Goal: Information Seeking & Learning: Learn about a topic

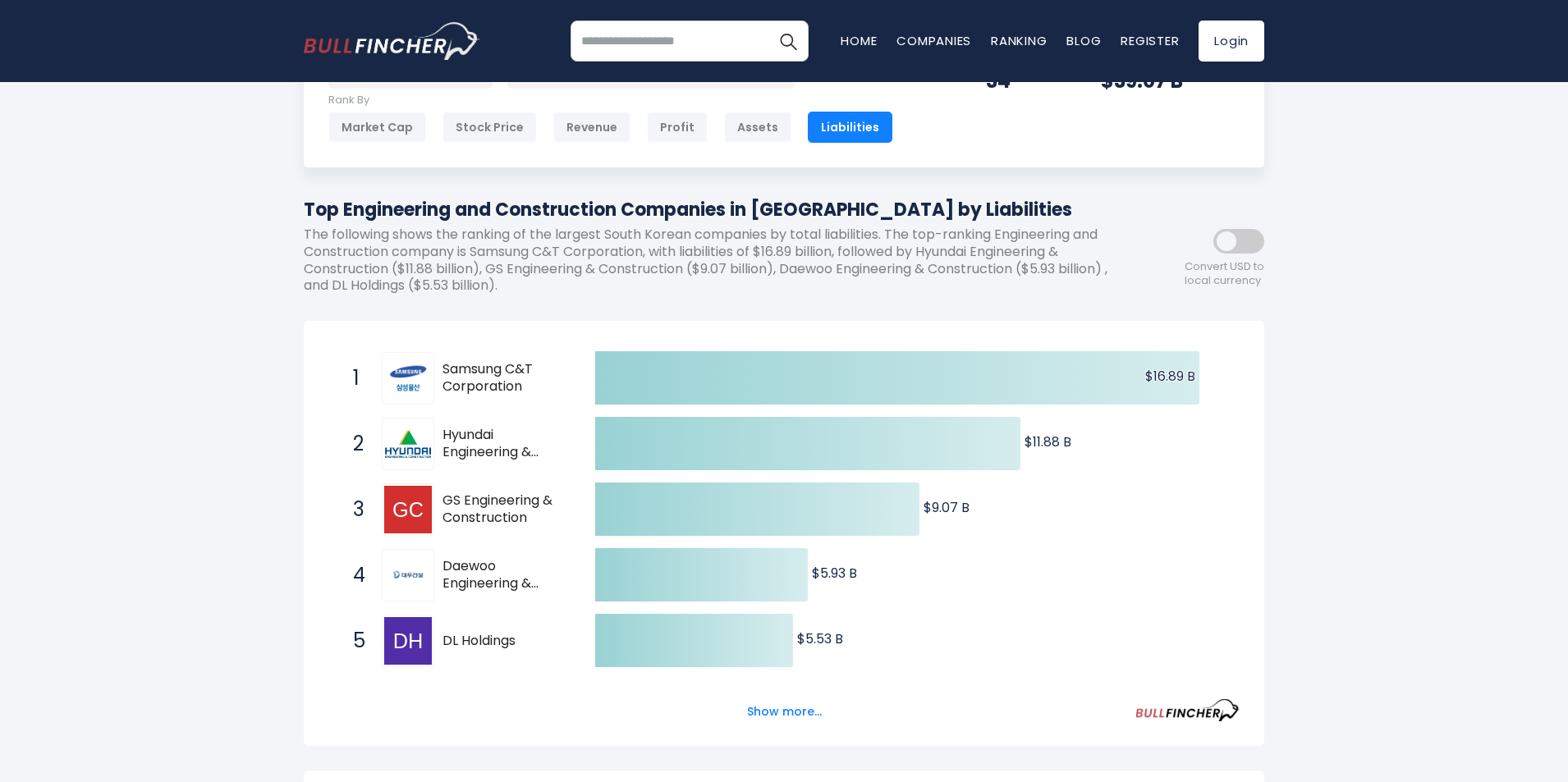
scroll to position [82, 0]
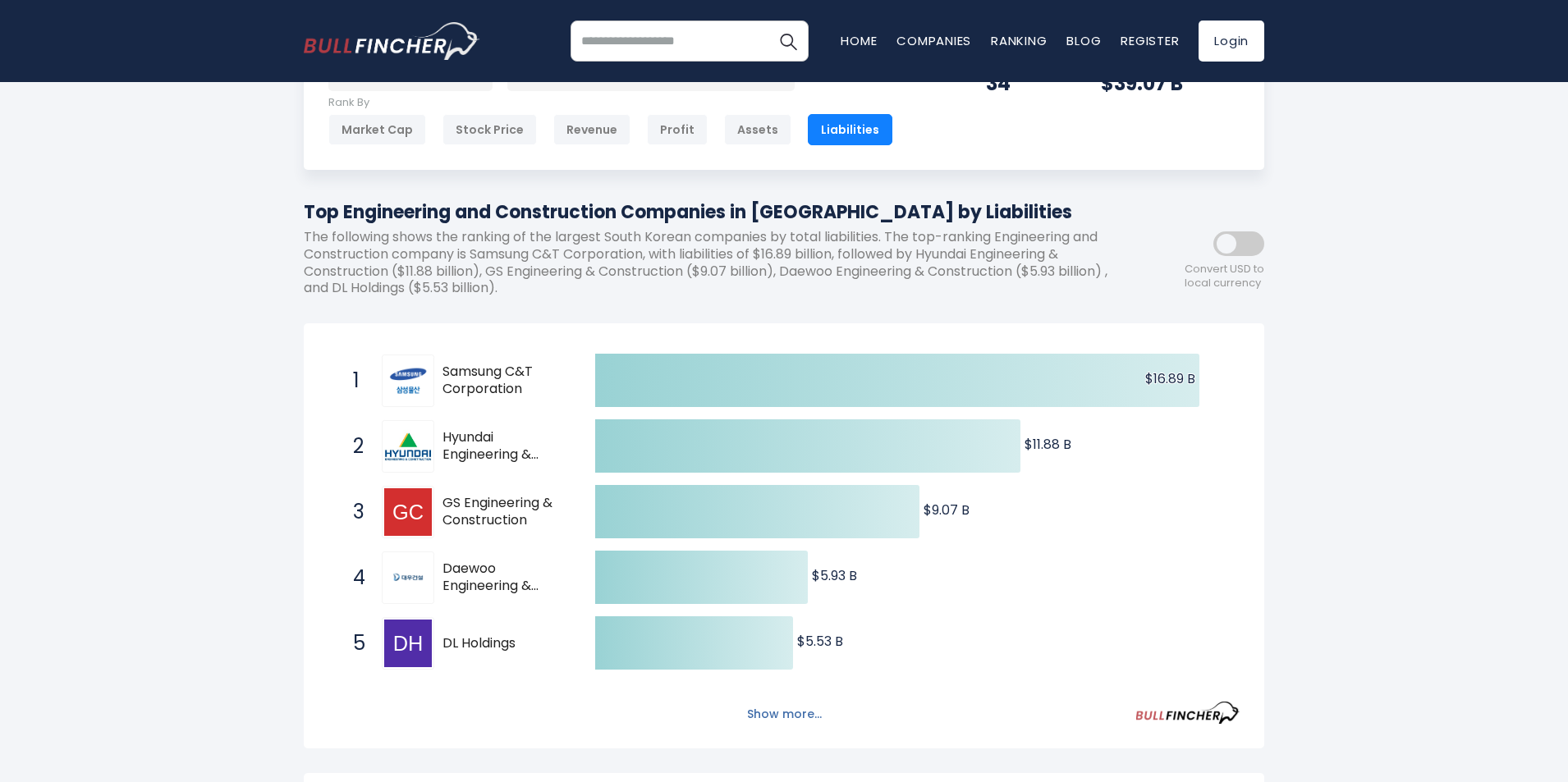
click at [785, 715] on button "Show more..." at bounding box center [784, 714] width 94 height 27
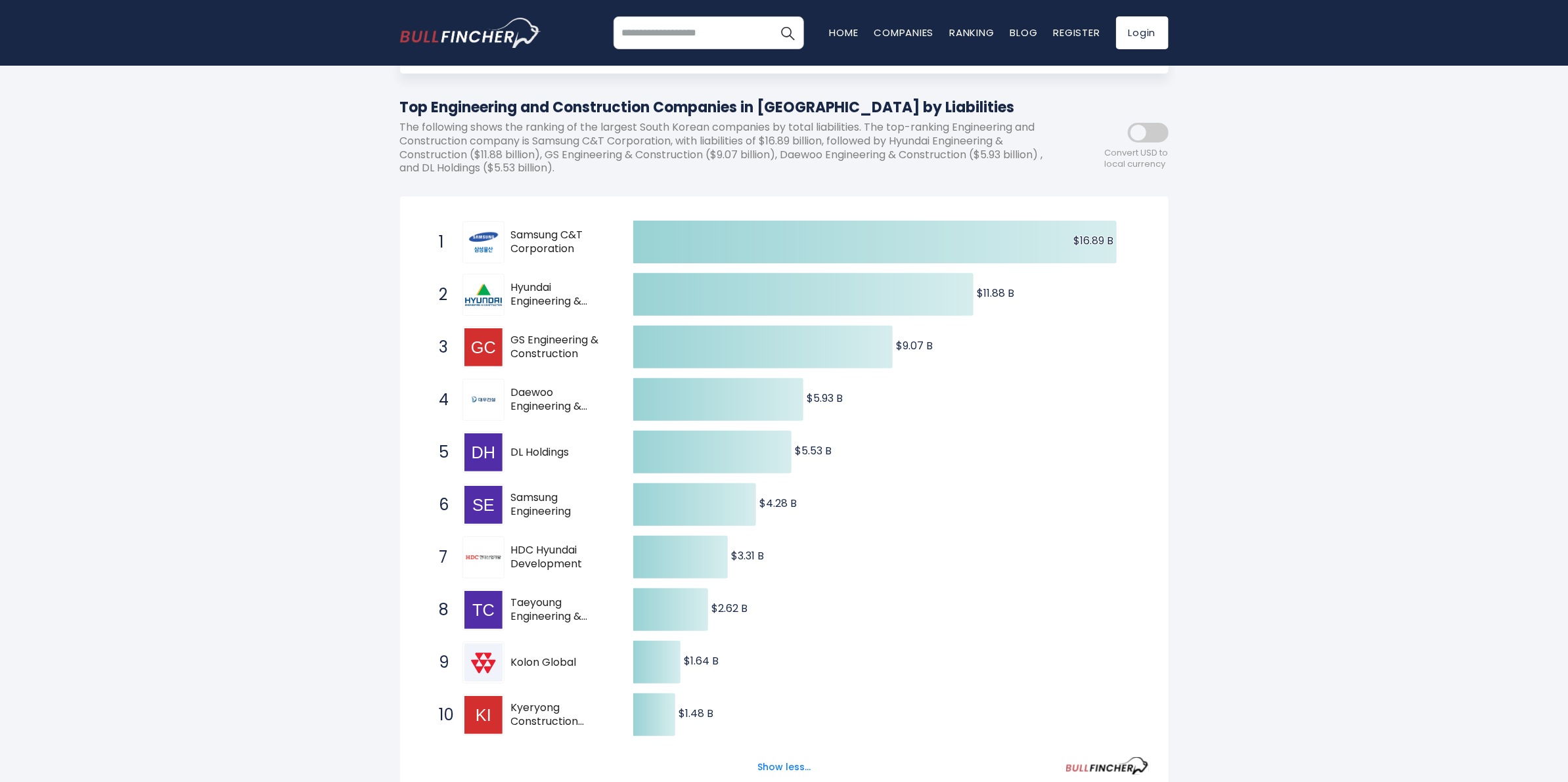
scroll to position [149, 0]
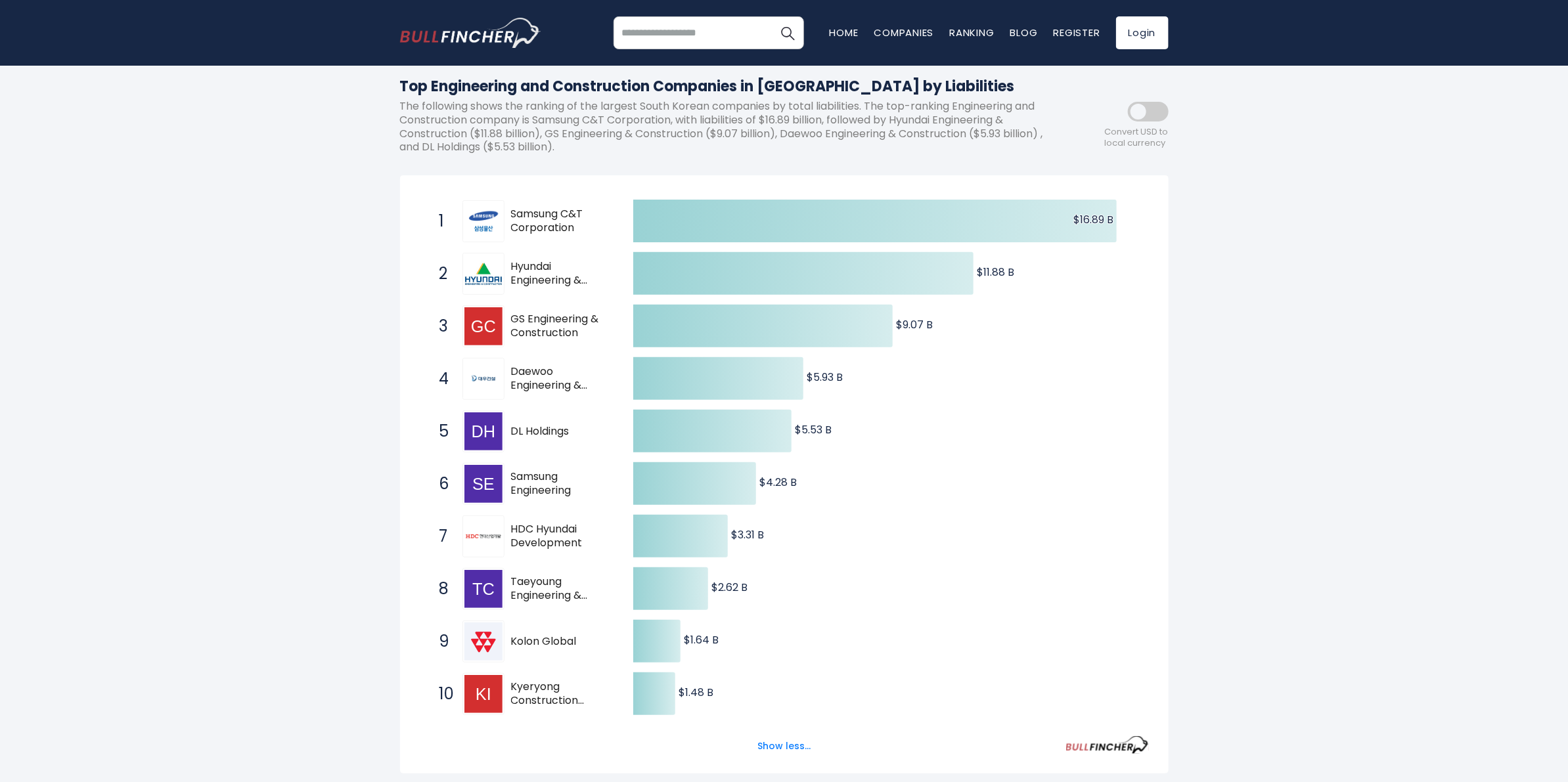
drag, startPoint x: 954, startPoint y: 88, endPoint x: 401, endPoint y: 92, distance: 553.0
click at [401, 92] on h1 "Top Engineering and Construction Companies in South Korea by Liabilities" at bounding box center [725, 86] width 650 height 22
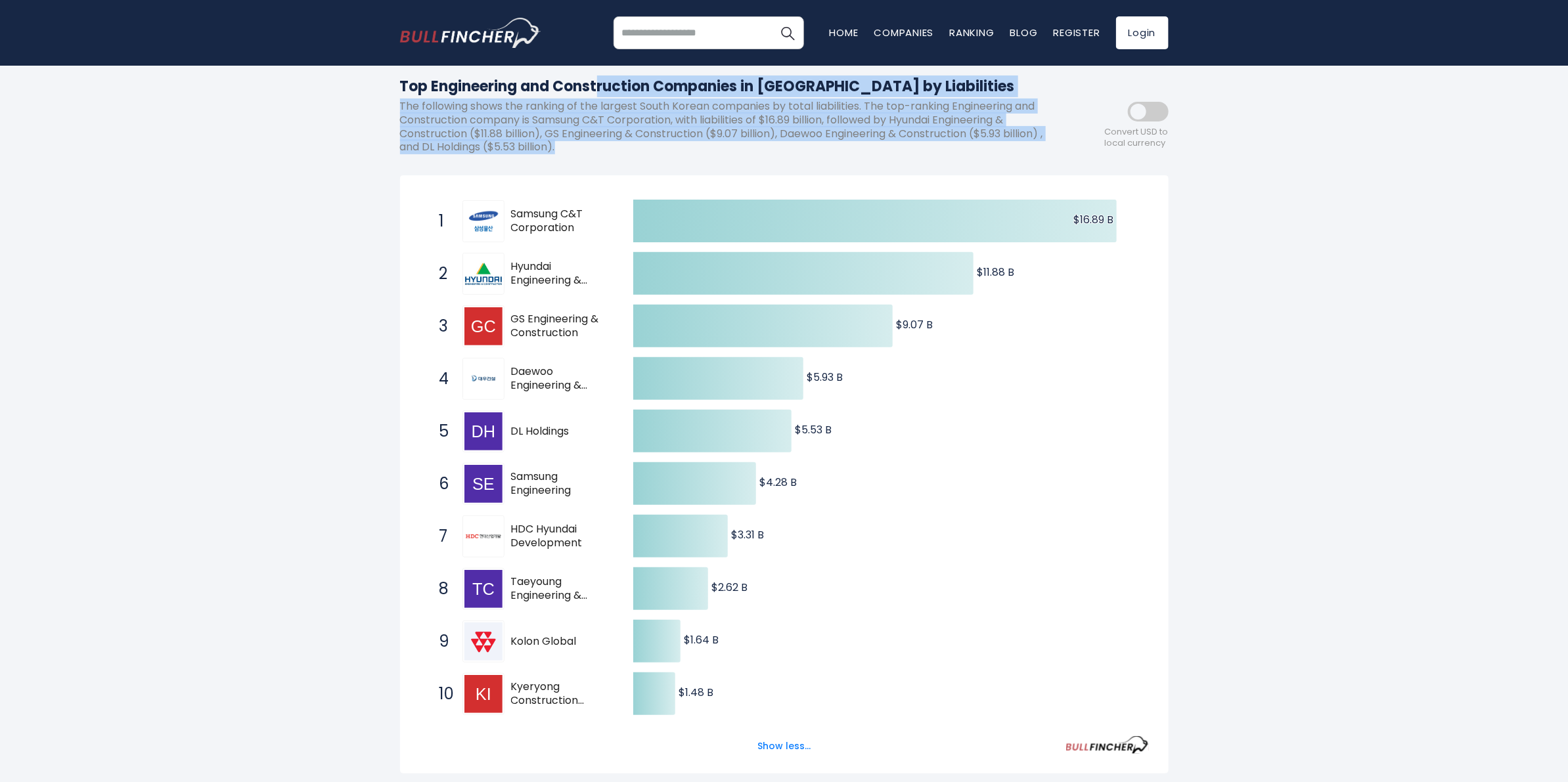
drag, startPoint x: 546, startPoint y: 145, endPoint x: 401, endPoint y: 77, distance: 160.2
click at [401, 77] on div "Top Engineering and Construction Companies in South Korea by Liabilities The fo…" at bounding box center [725, 120] width 650 height 89
copy div "Top Engineering and Construction Companies in South Korea by Liabilities The fo…"
click at [677, 154] on div "Top Engineering and Construction Companies in South Korea by Liabilities The fo…" at bounding box center [725, 120] width 650 height 89
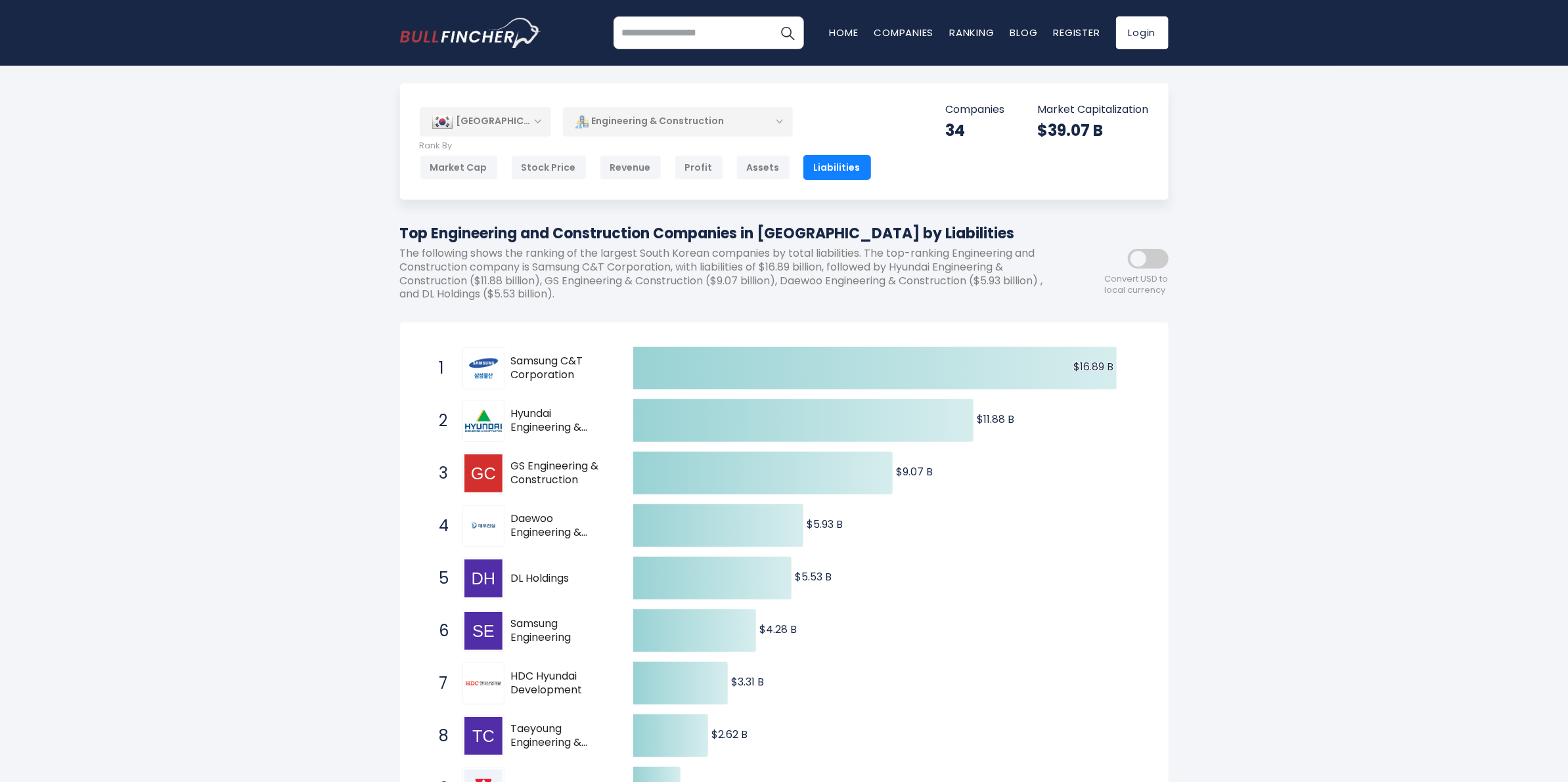
scroll to position [0, 0]
click at [767, 171] on div "Assets" at bounding box center [763, 169] width 54 height 25
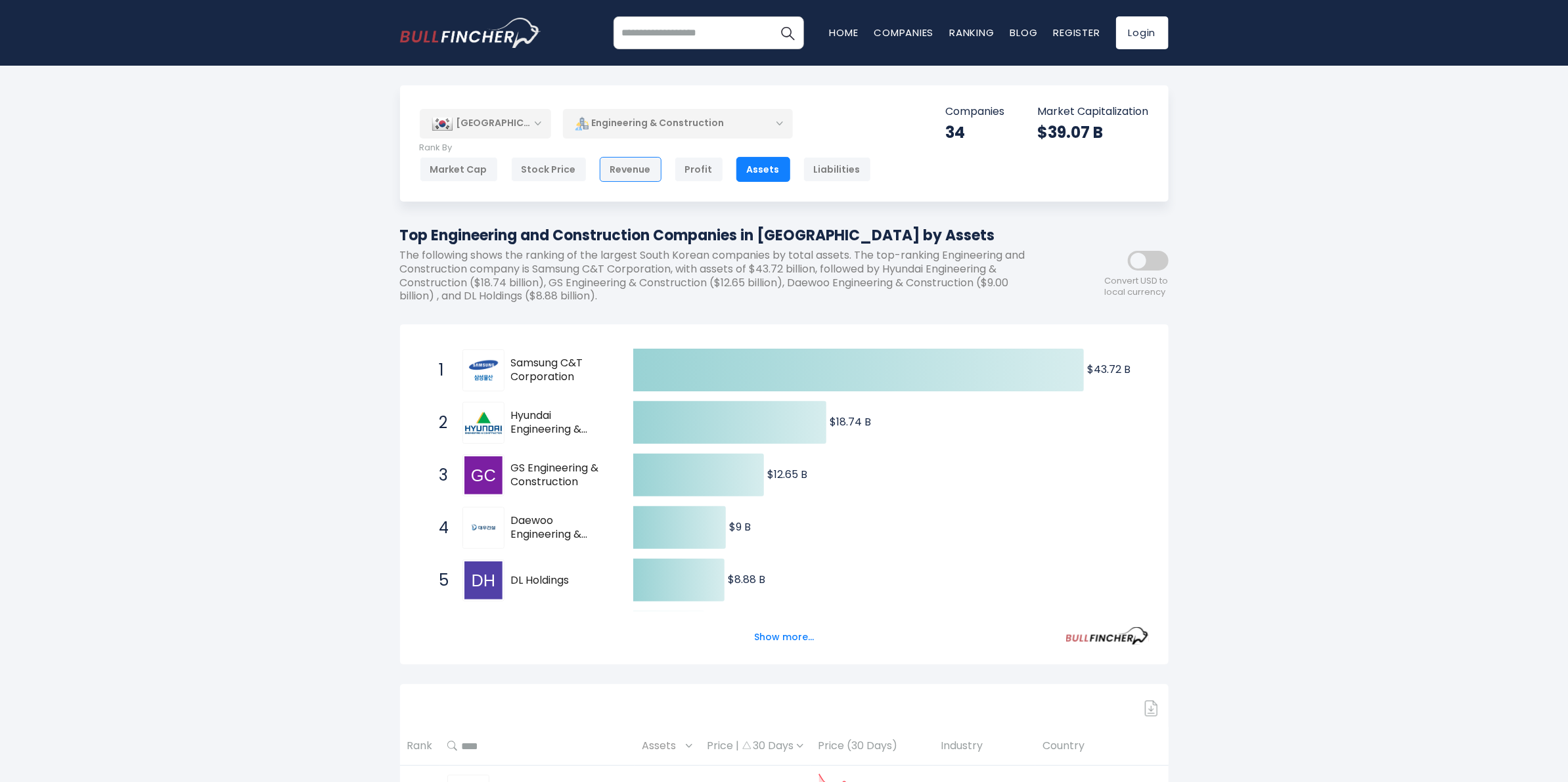
click at [635, 178] on div "Revenue" at bounding box center [630, 169] width 62 height 25
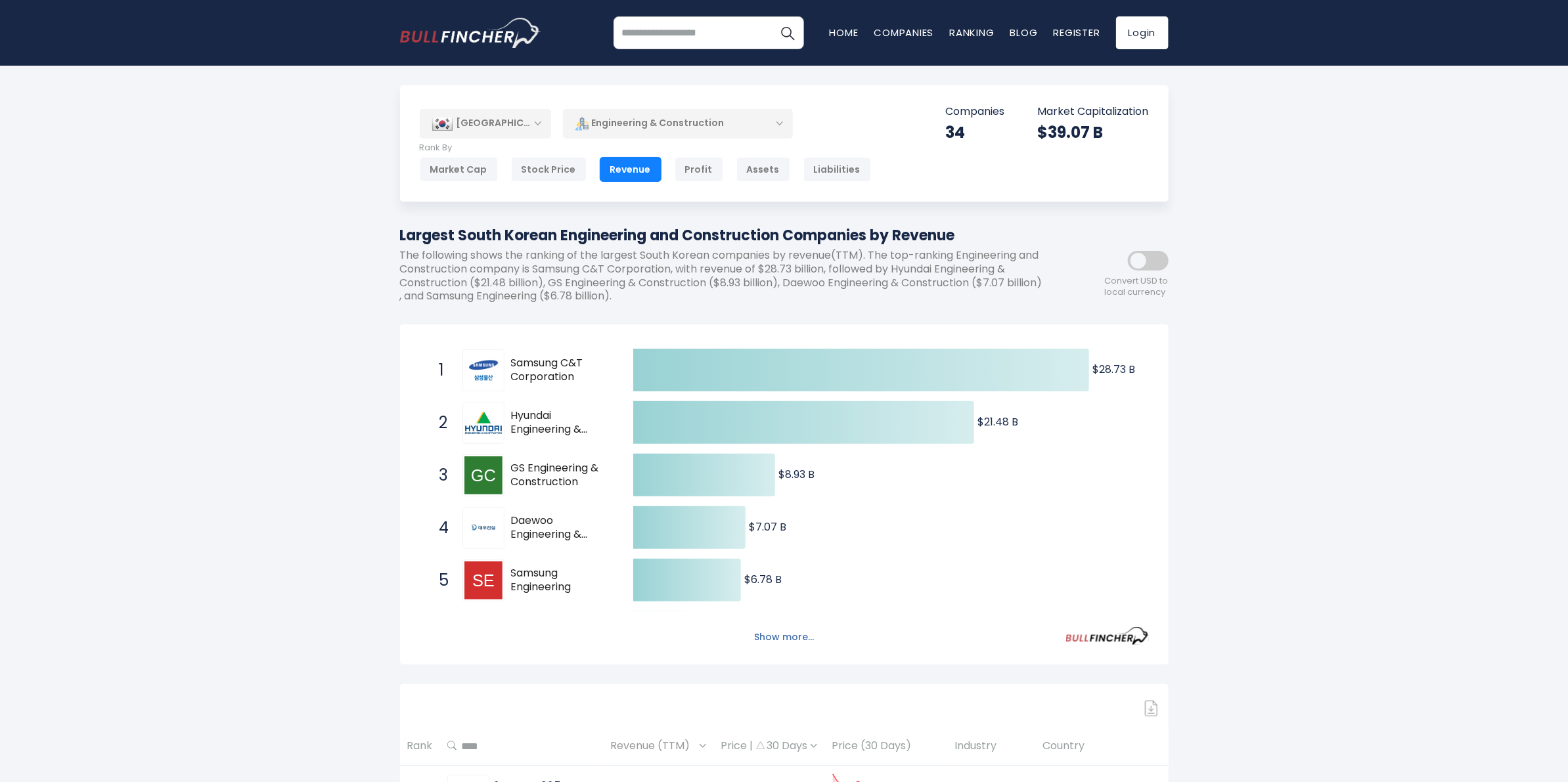
click at [786, 631] on button "Show more..." at bounding box center [784, 637] width 75 height 22
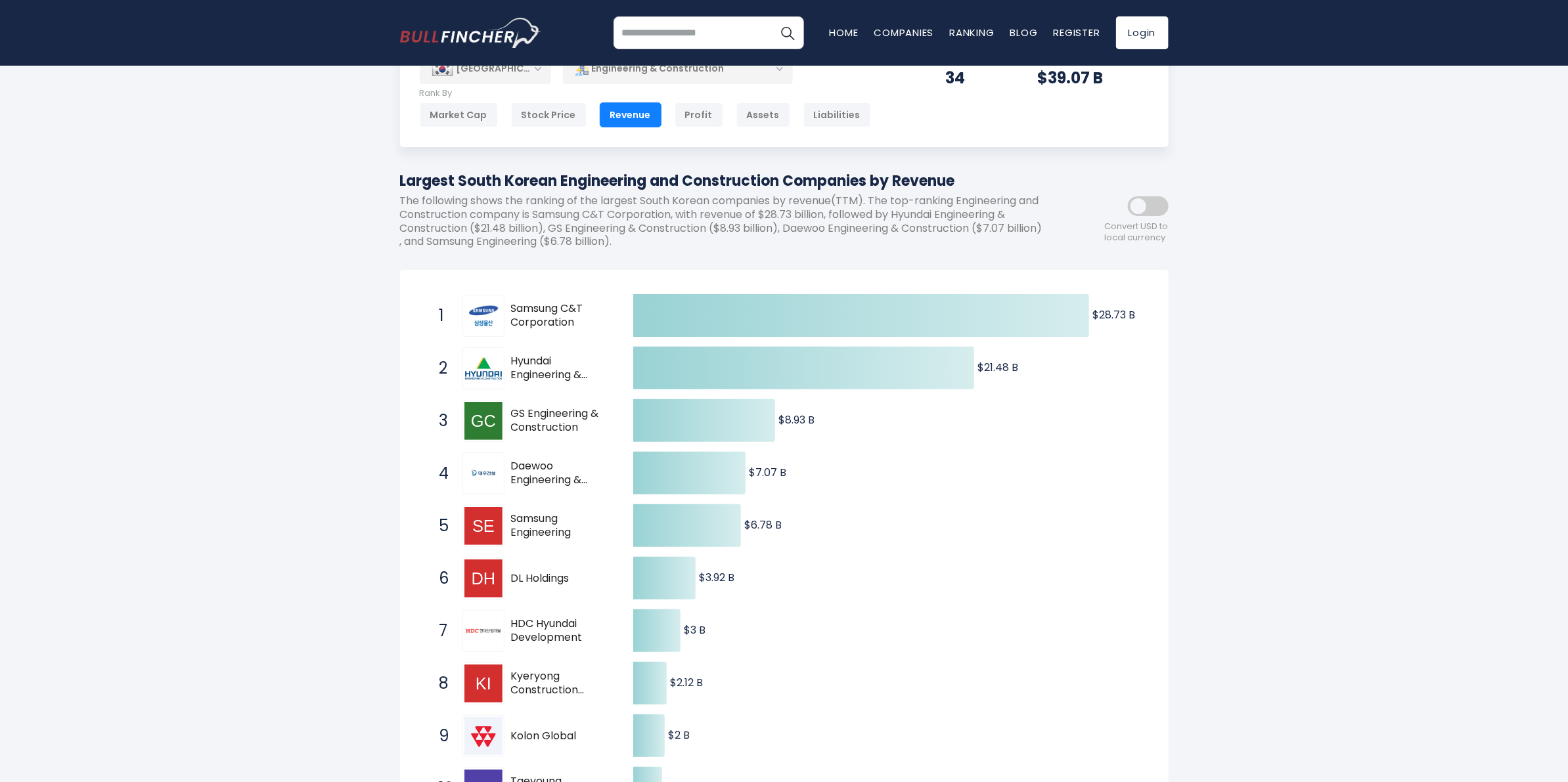
scroll to position [52, 0]
click at [691, 116] on div "Profit" at bounding box center [699, 117] width 49 height 25
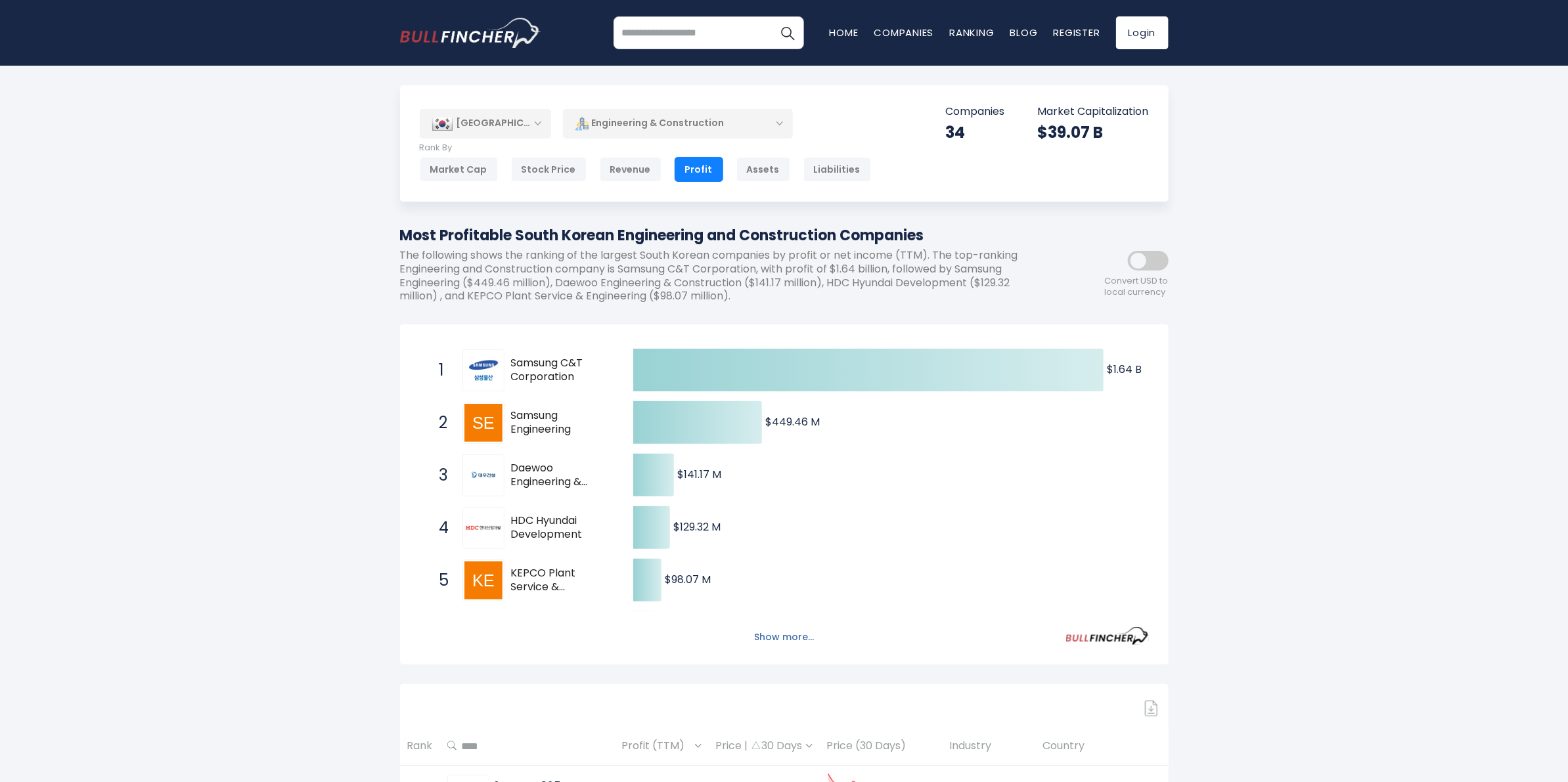
click at [786, 635] on button "Show more..." at bounding box center [784, 637] width 75 height 22
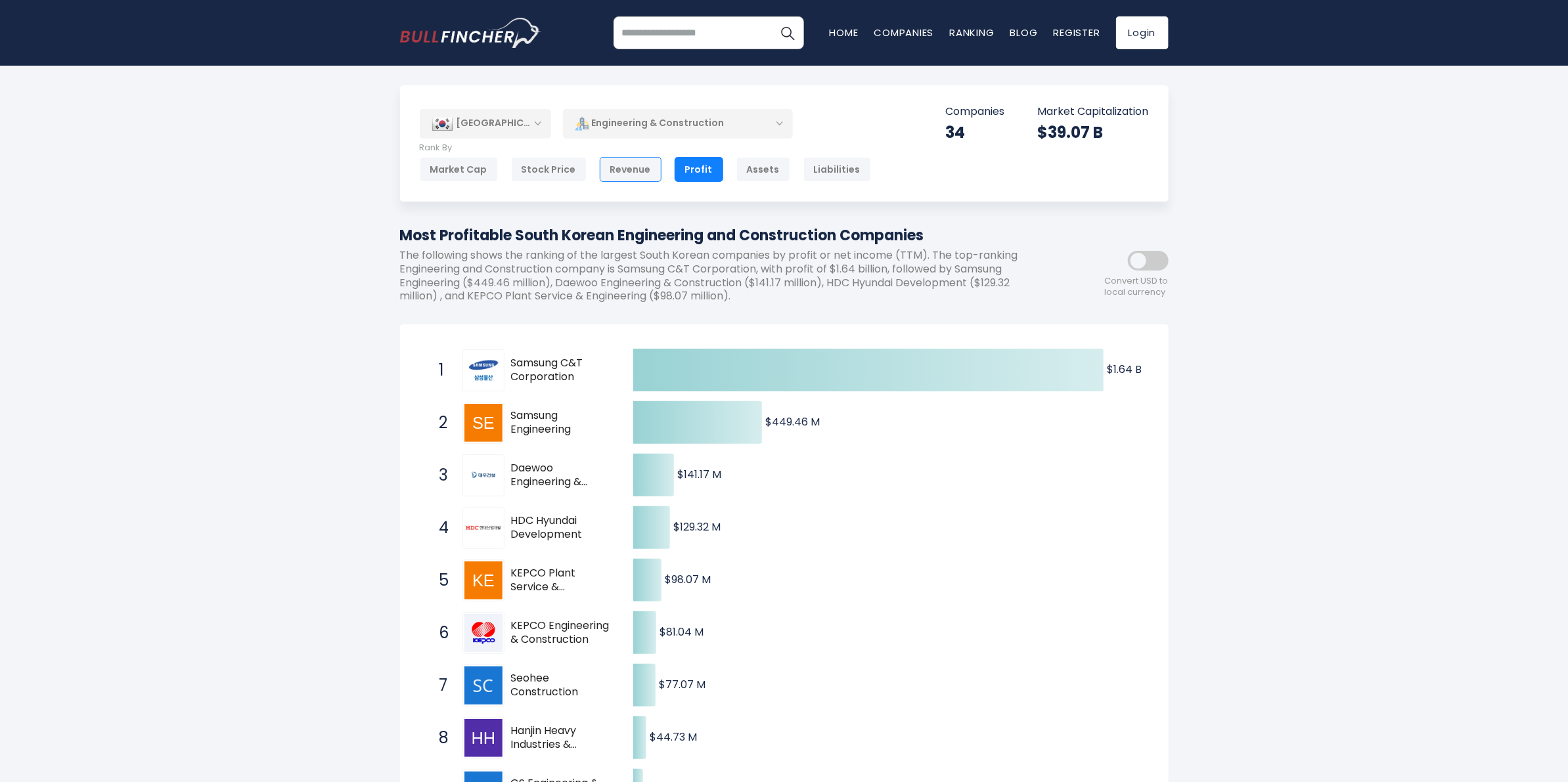
click at [625, 168] on div "Revenue" at bounding box center [630, 169] width 62 height 25
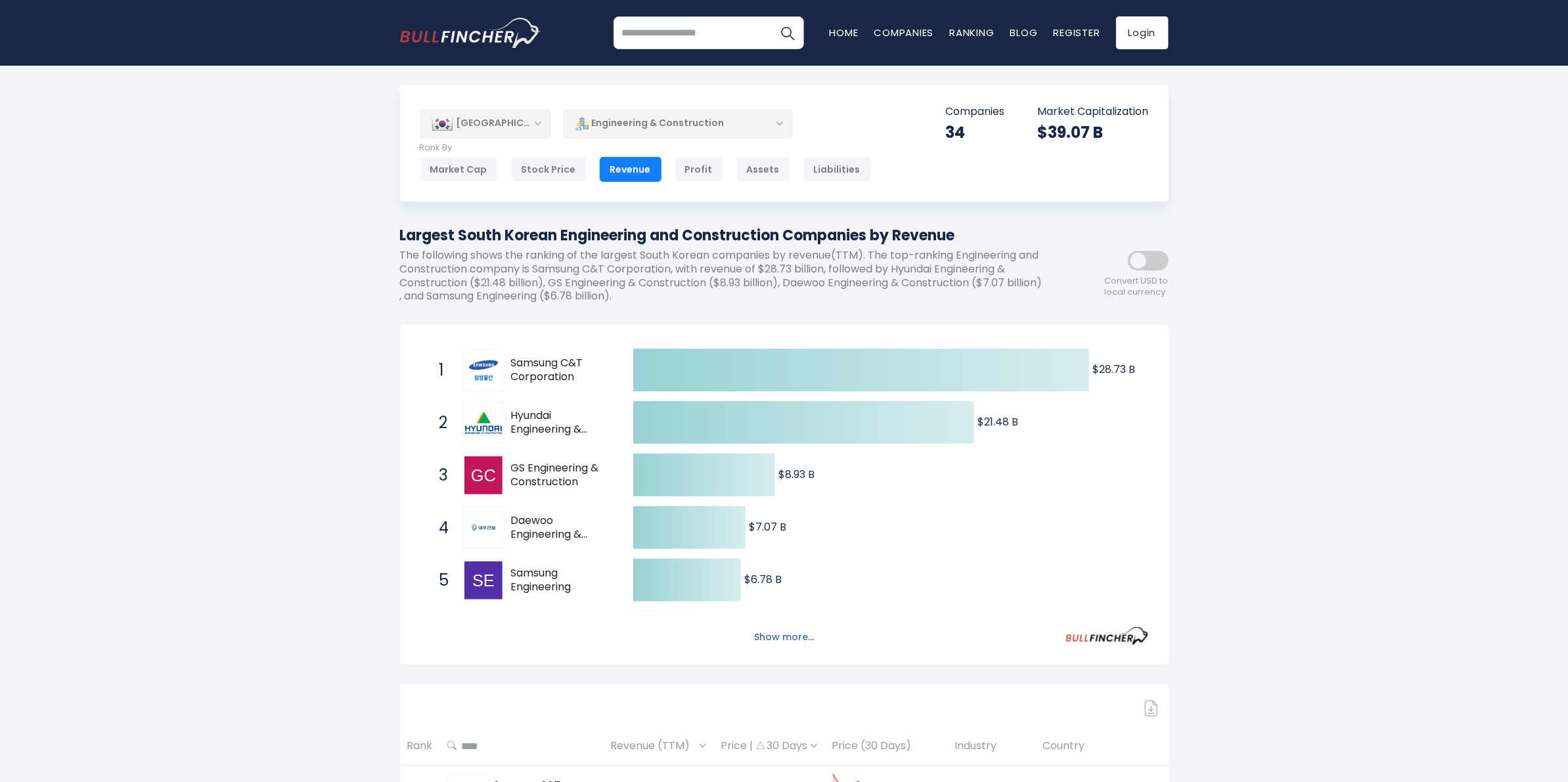
click at [773, 643] on button "Show more..." at bounding box center [784, 637] width 75 height 22
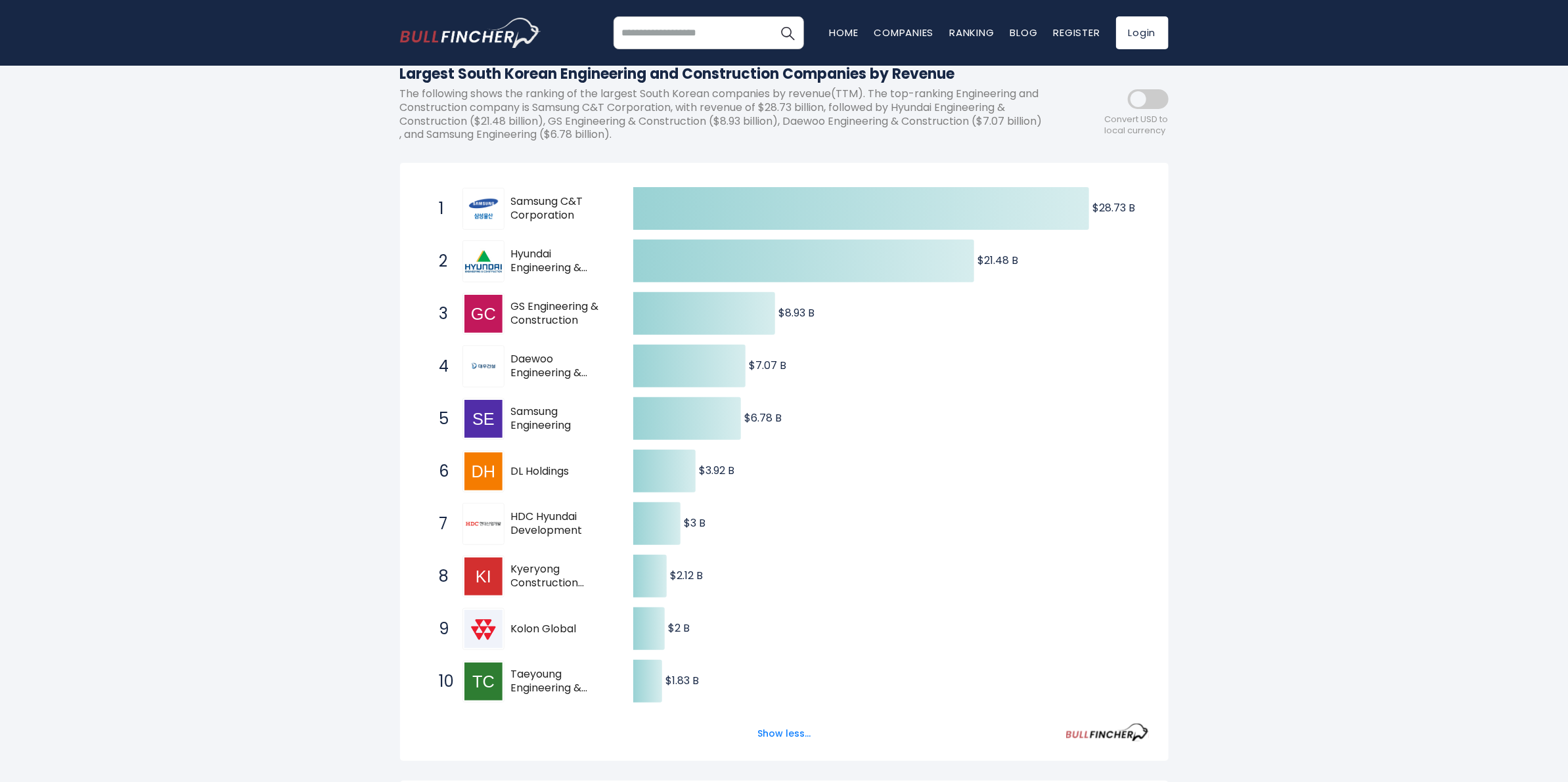
scroll to position [164, 0]
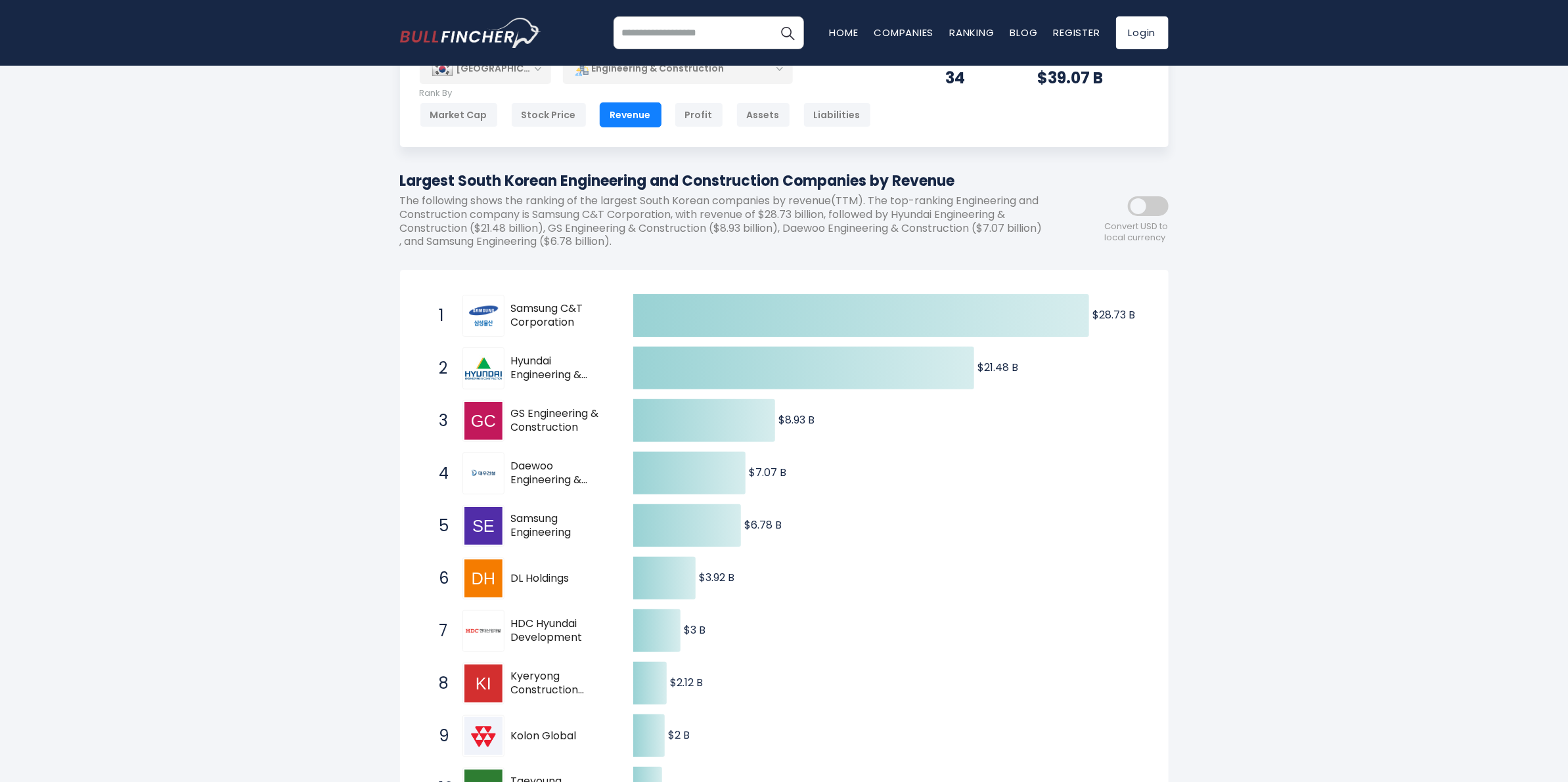
scroll to position [52, 0]
click at [749, 113] on div "Assets" at bounding box center [763, 117] width 54 height 25
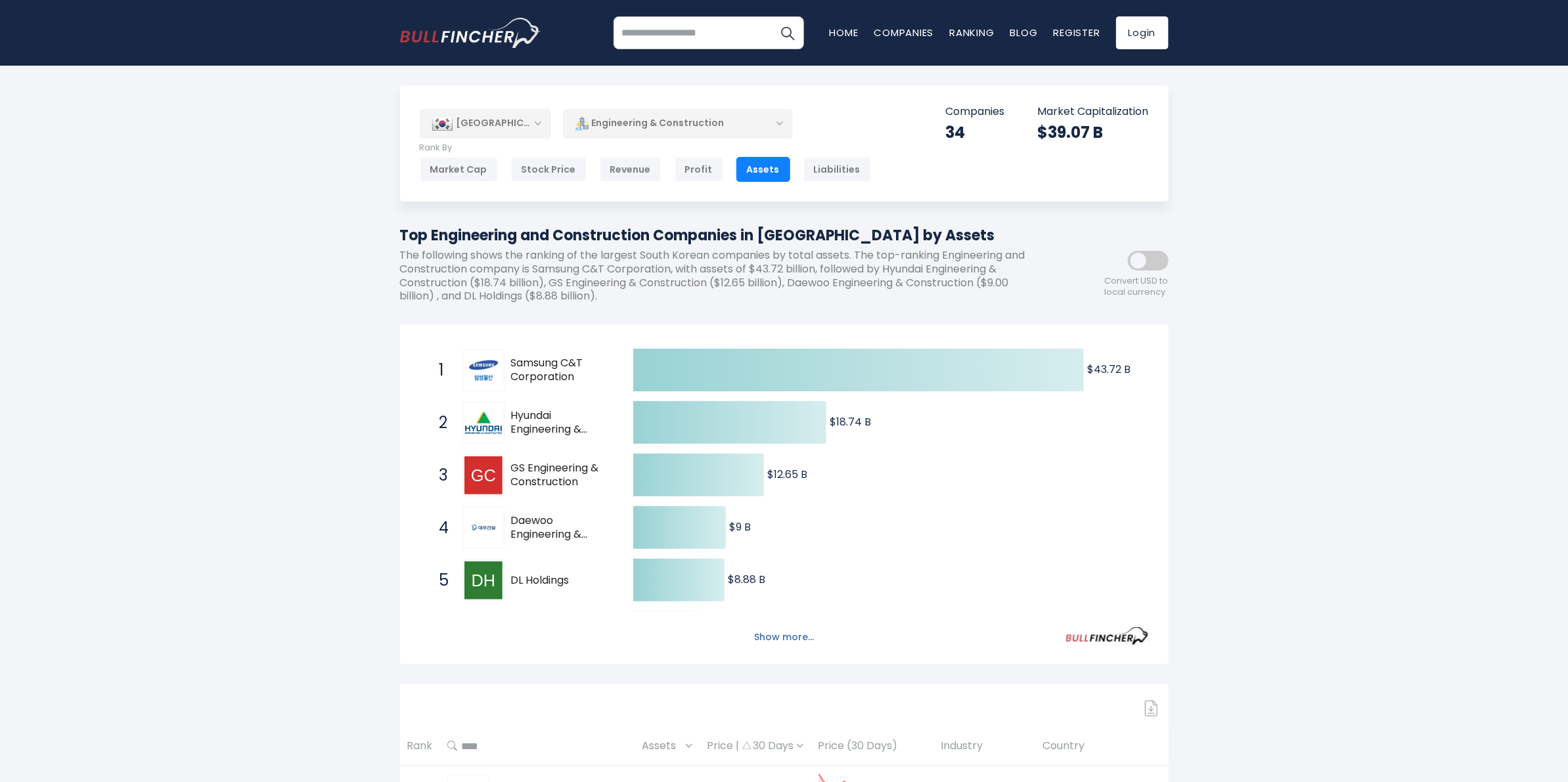
click at [790, 641] on button "Show more..." at bounding box center [784, 637] width 75 height 22
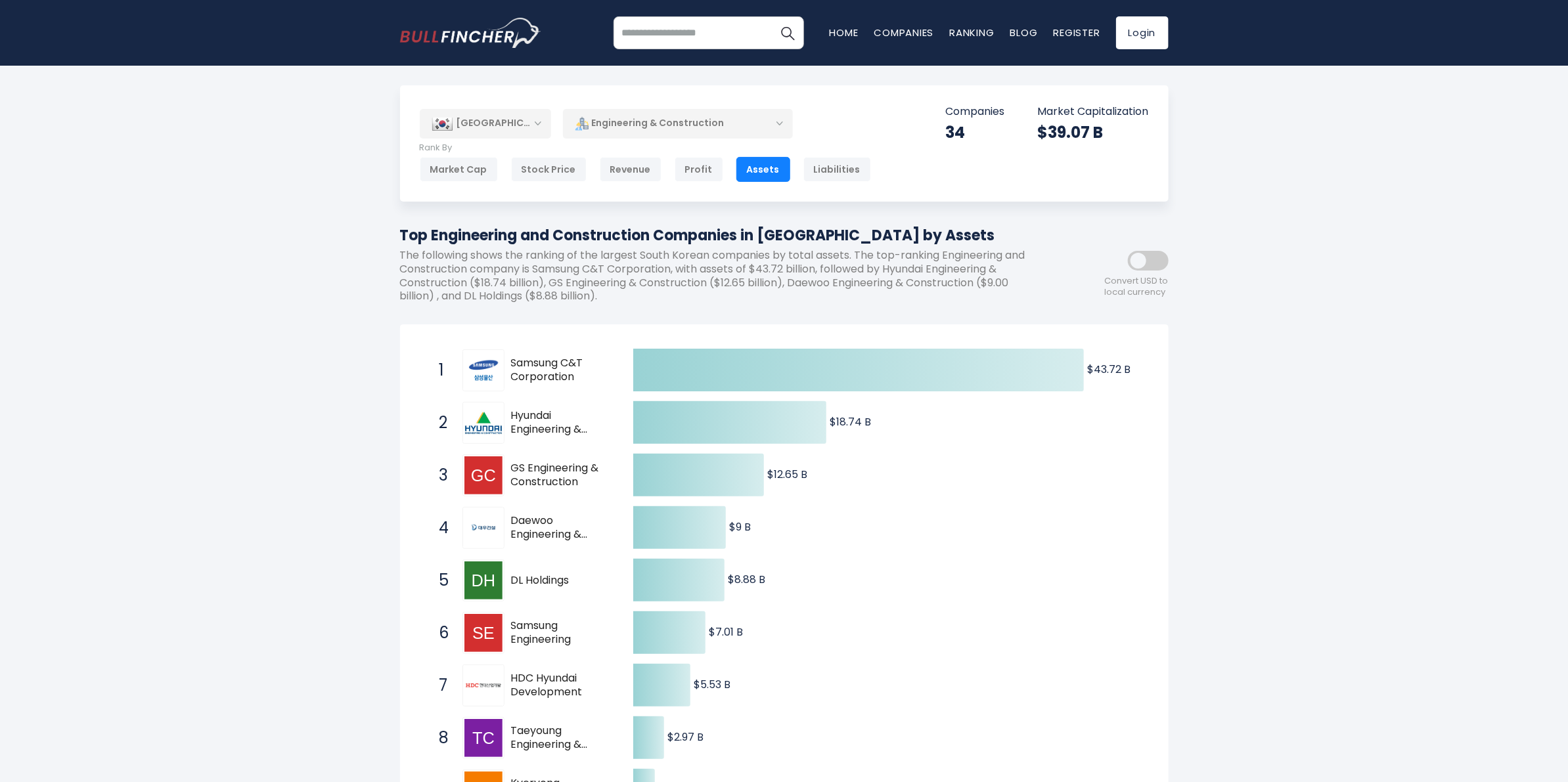
click at [697, 120] on div "Engineering & Construction" at bounding box center [678, 123] width 230 height 30
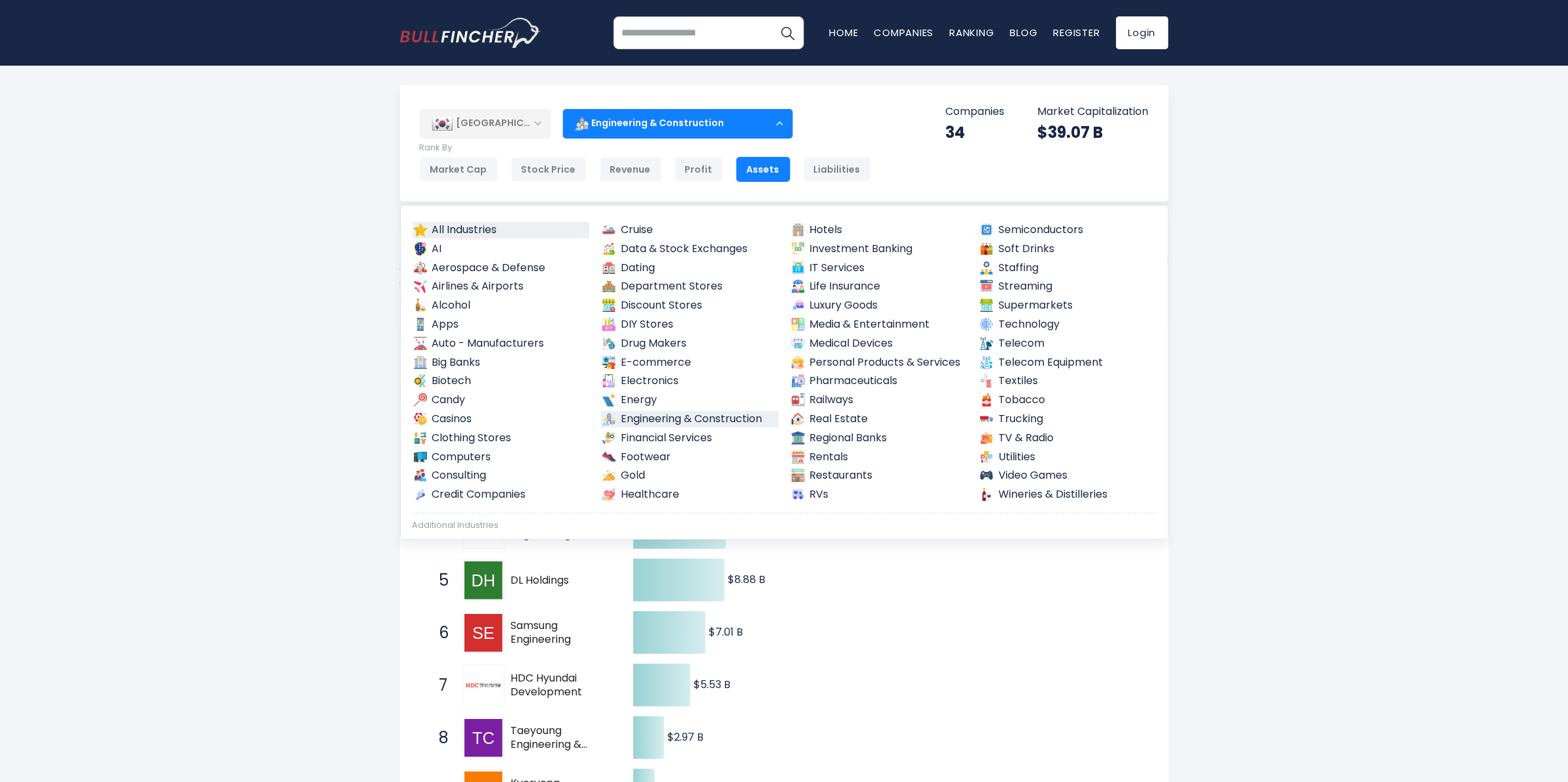
click at [475, 226] on link "All Industries" at bounding box center [501, 230] width 177 height 16
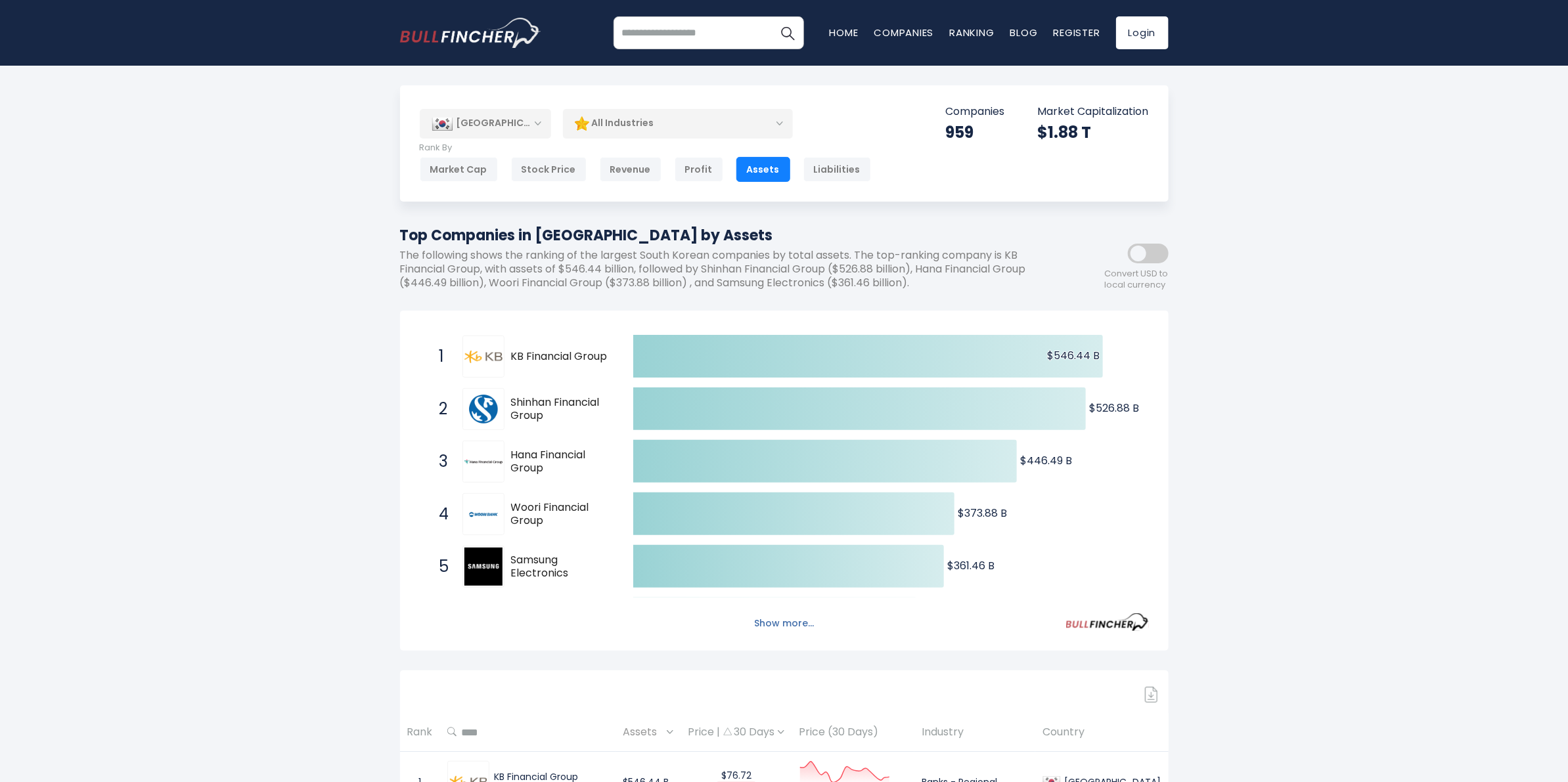
click at [769, 621] on button "Show more..." at bounding box center [784, 624] width 75 height 22
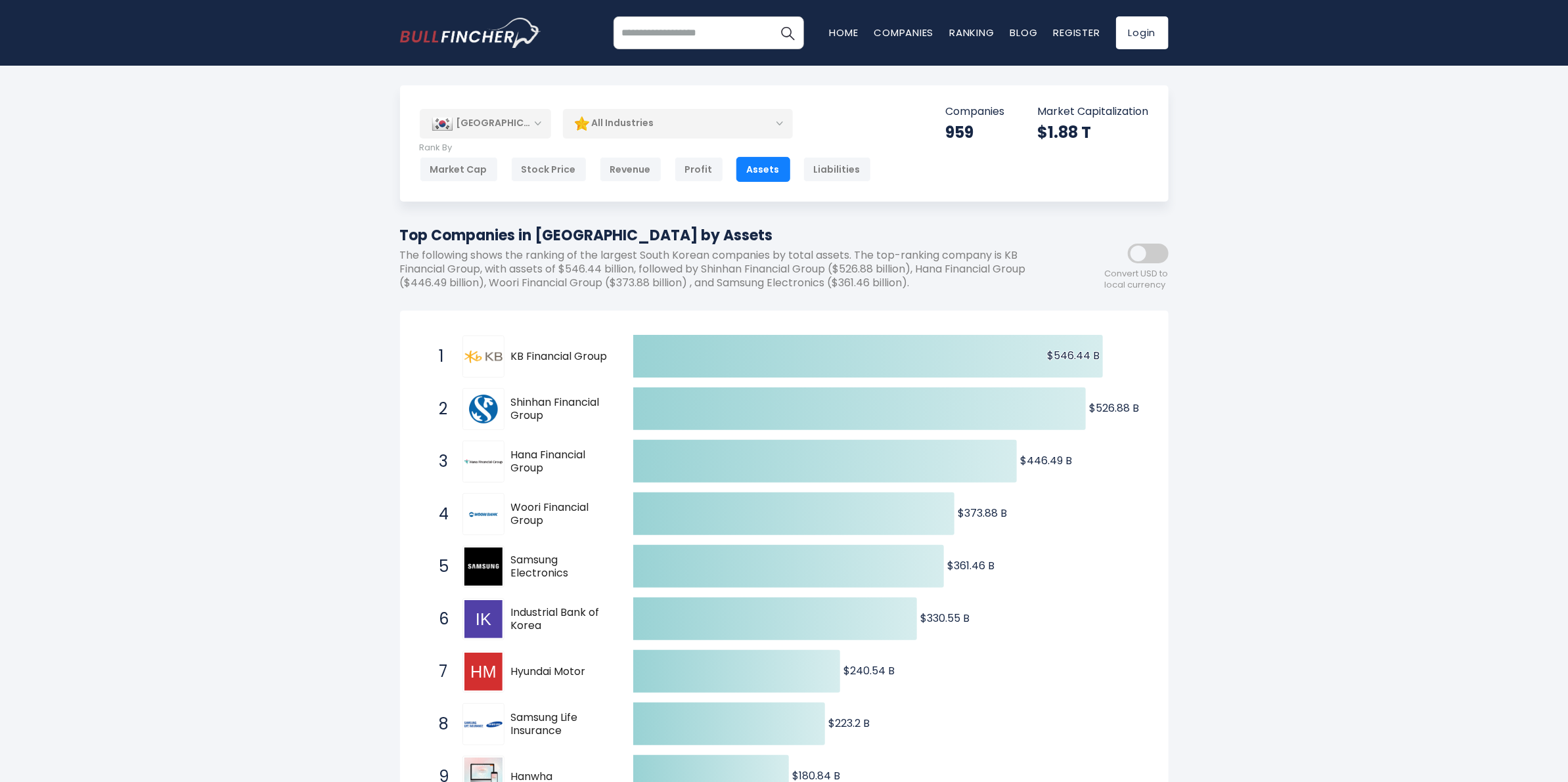
click at [625, 110] on div "All Industries" at bounding box center [678, 123] width 230 height 30
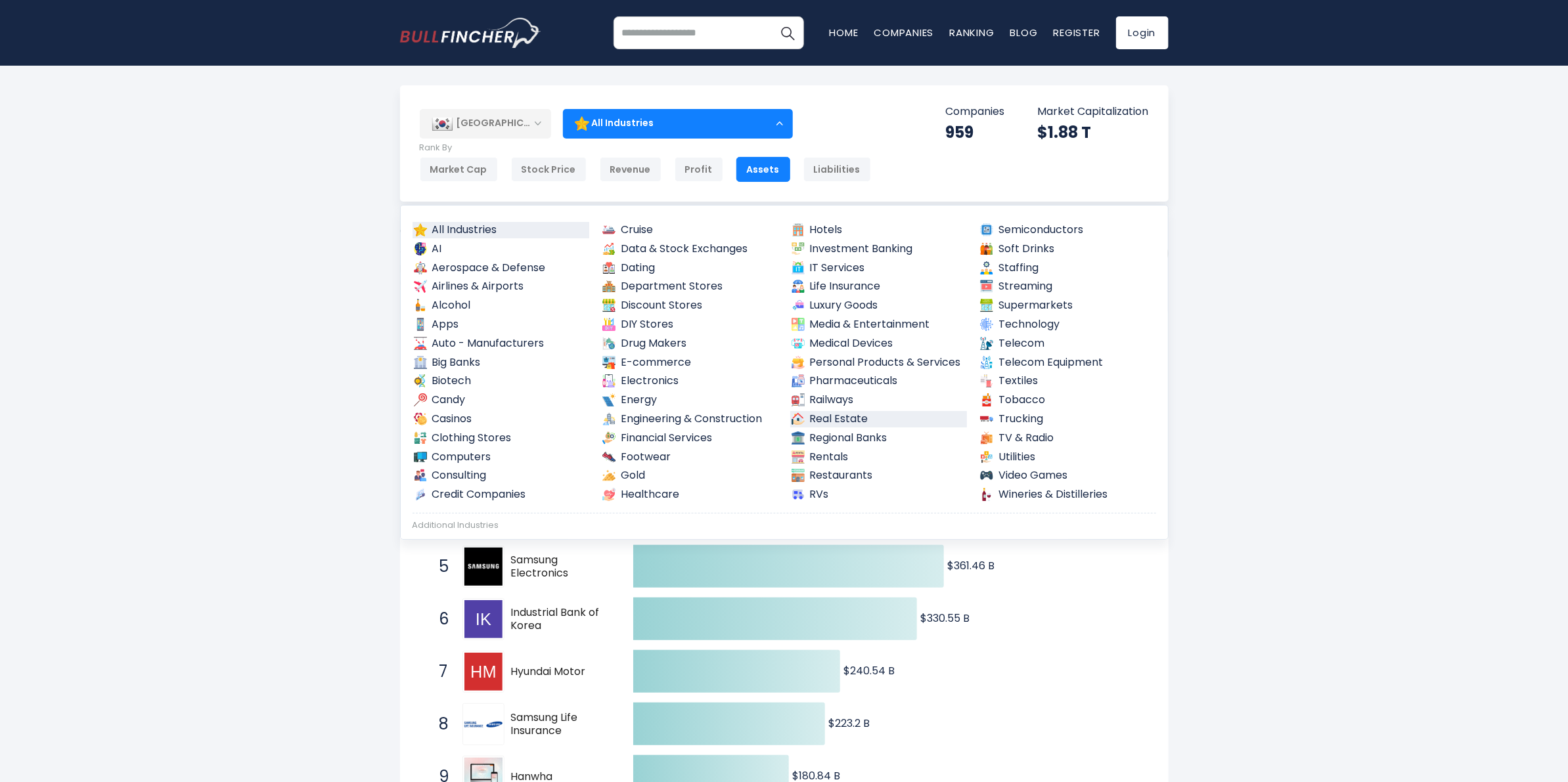
click at [826, 416] on link "Real Estate" at bounding box center [879, 419] width 177 height 16
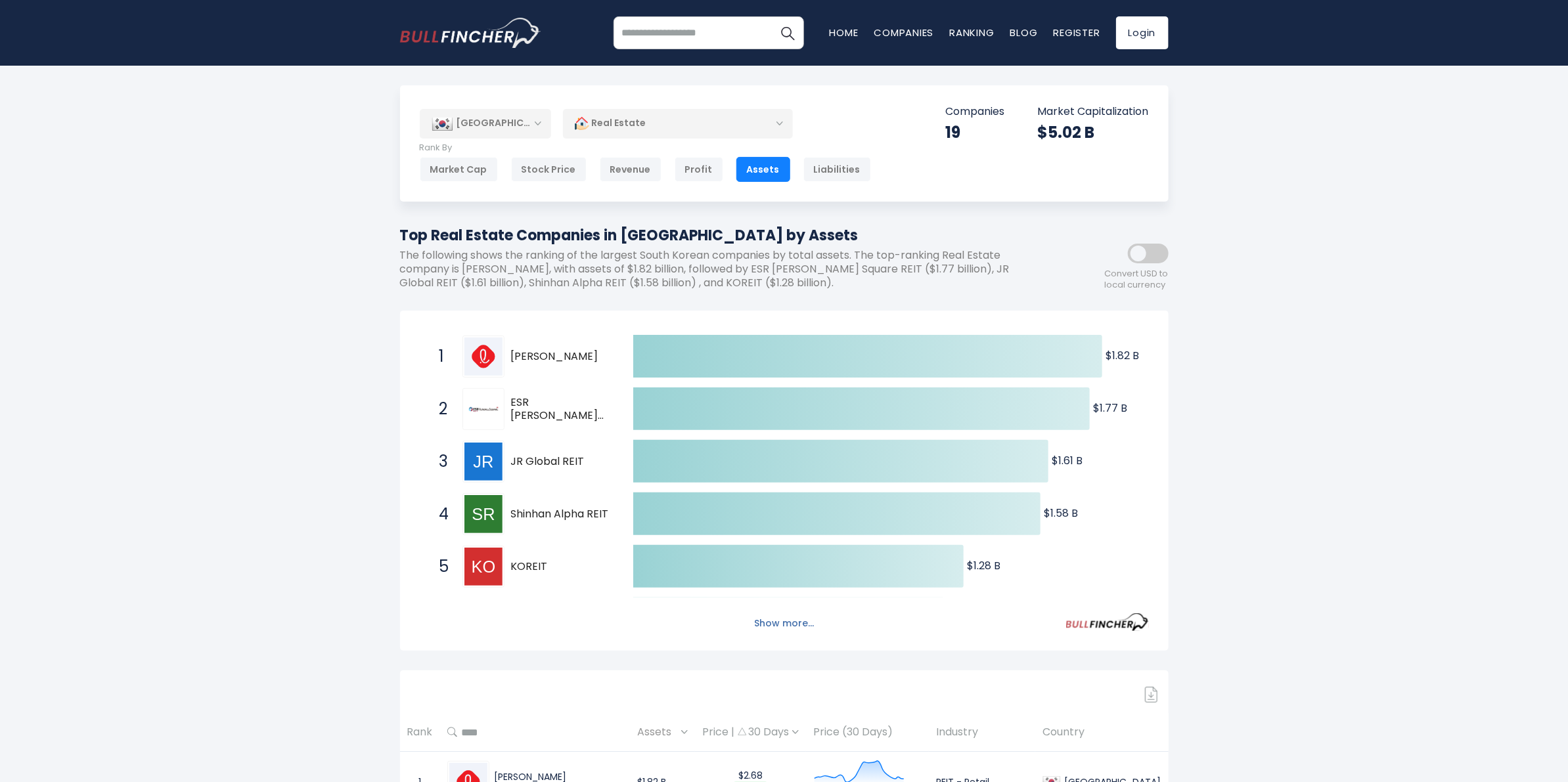
click at [786, 619] on button "Show more..." at bounding box center [784, 624] width 75 height 22
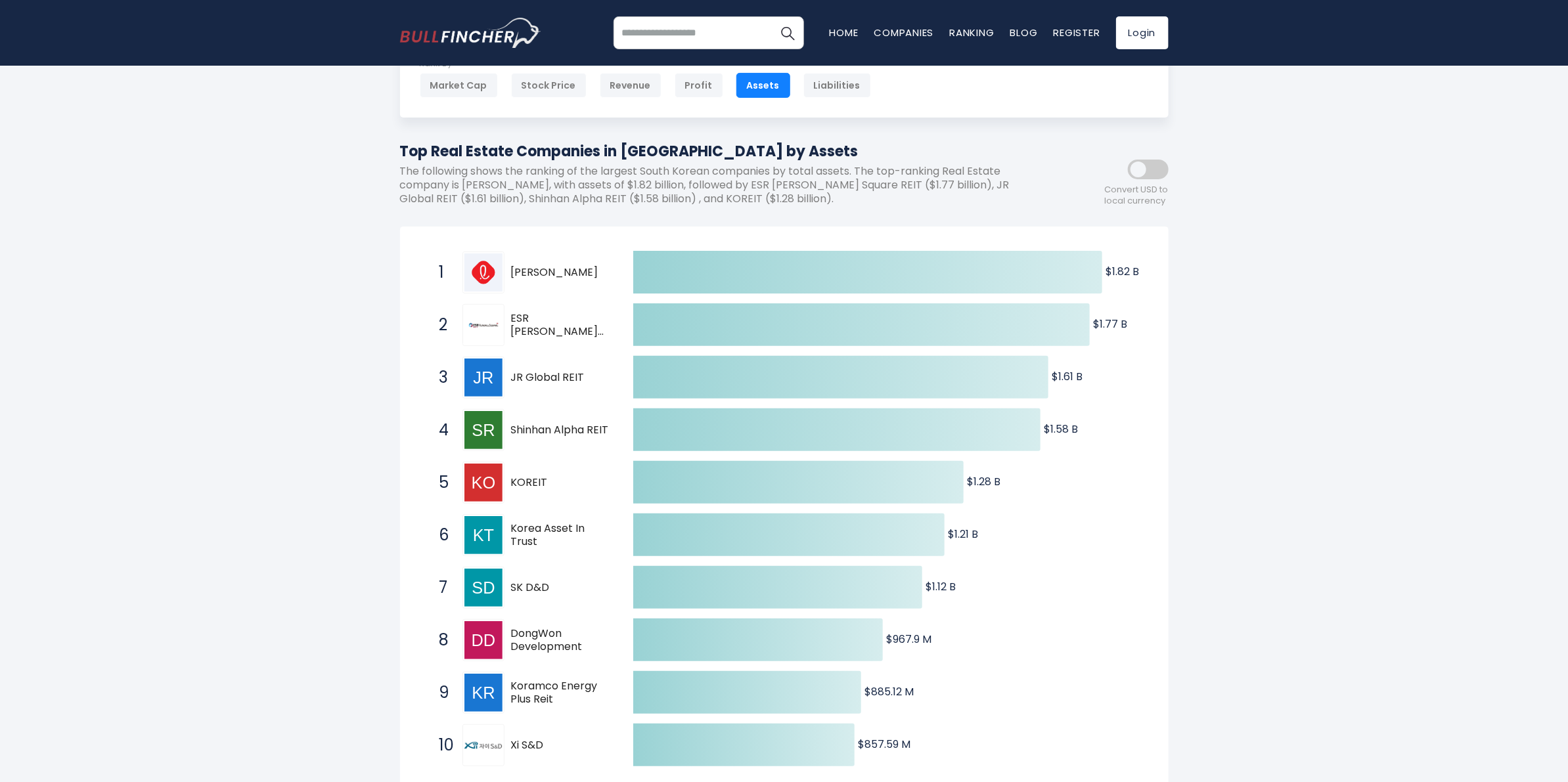
scroll to position [82, 0]
click at [618, 82] on div "Revenue" at bounding box center [630, 87] width 62 height 25
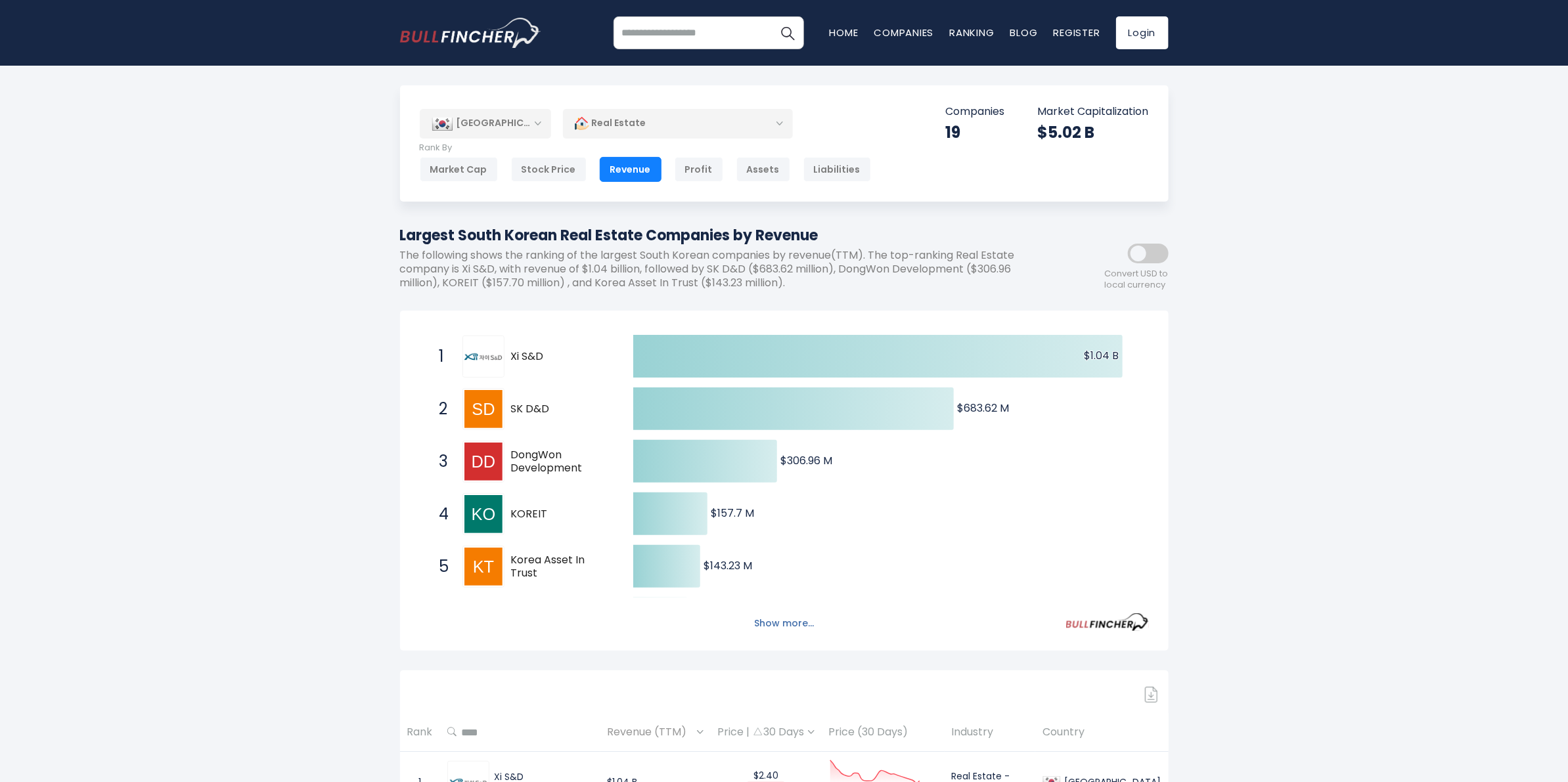
click at [797, 628] on button "Show more..." at bounding box center [784, 624] width 75 height 22
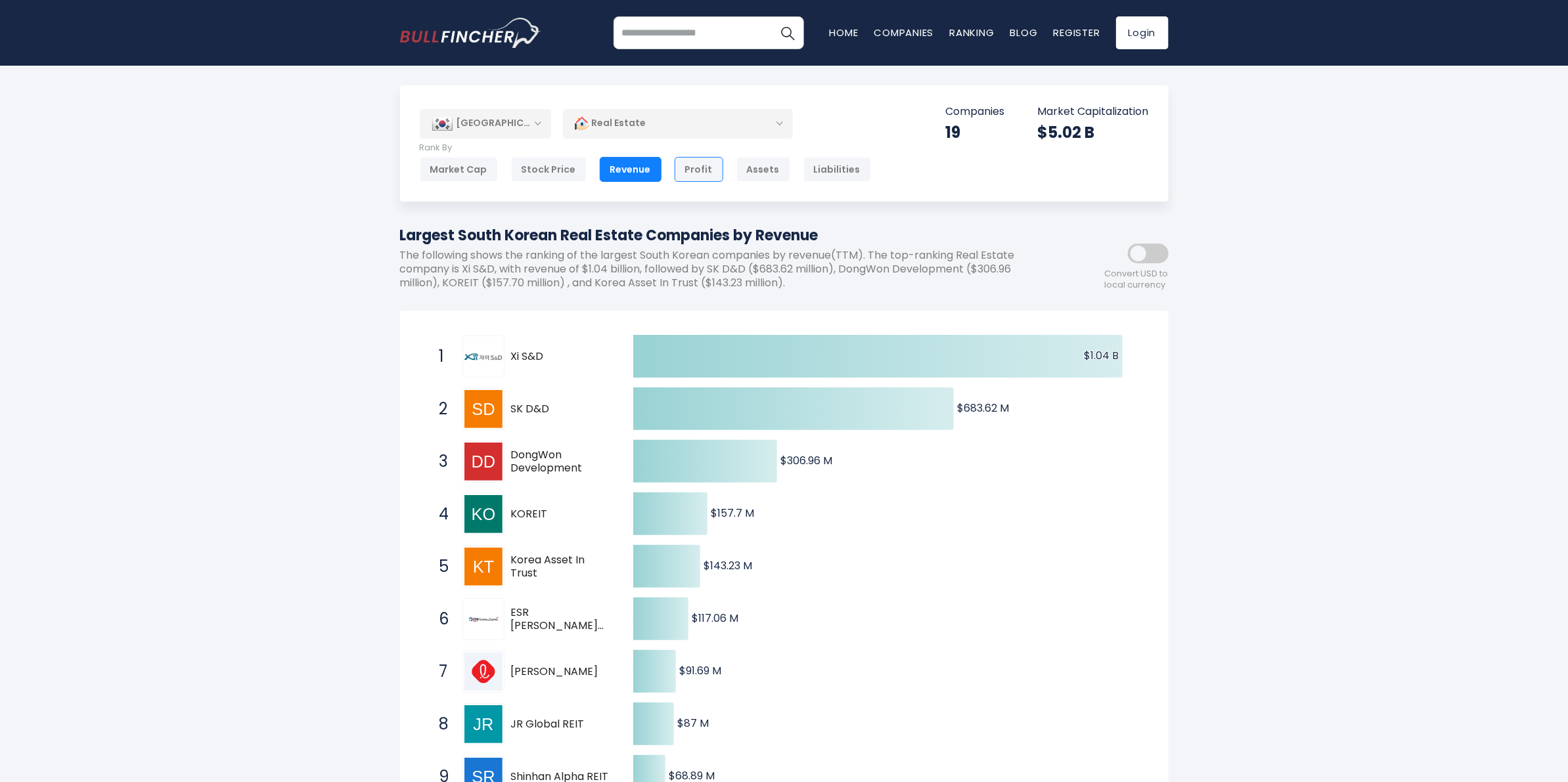
drag, startPoint x: 695, startPoint y: 161, endPoint x: 701, endPoint y: 181, distance: 20.9
click at [695, 161] on div "Profit" at bounding box center [699, 169] width 49 height 25
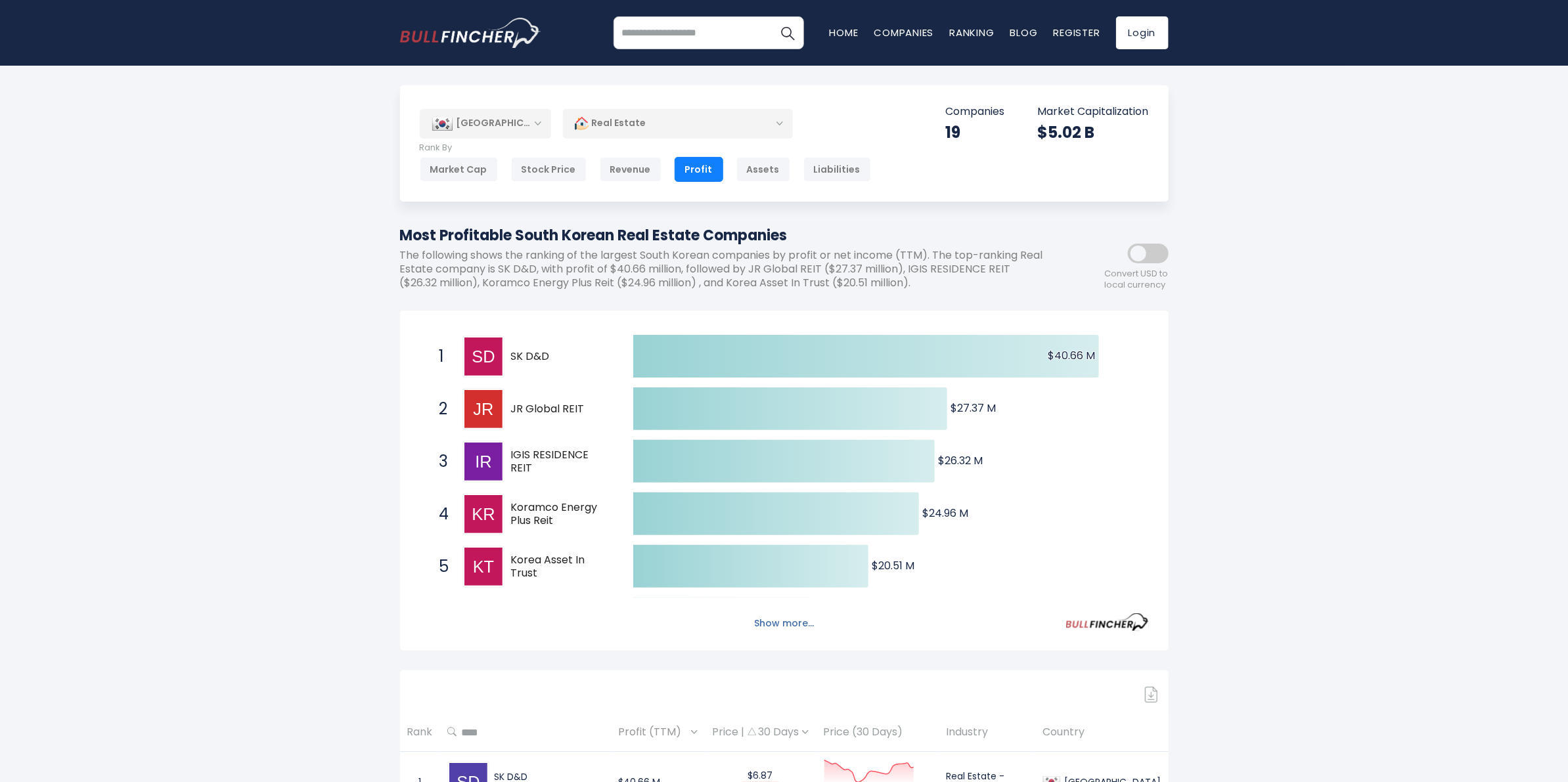
click at [792, 625] on button "Show more..." at bounding box center [784, 624] width 75 height 22
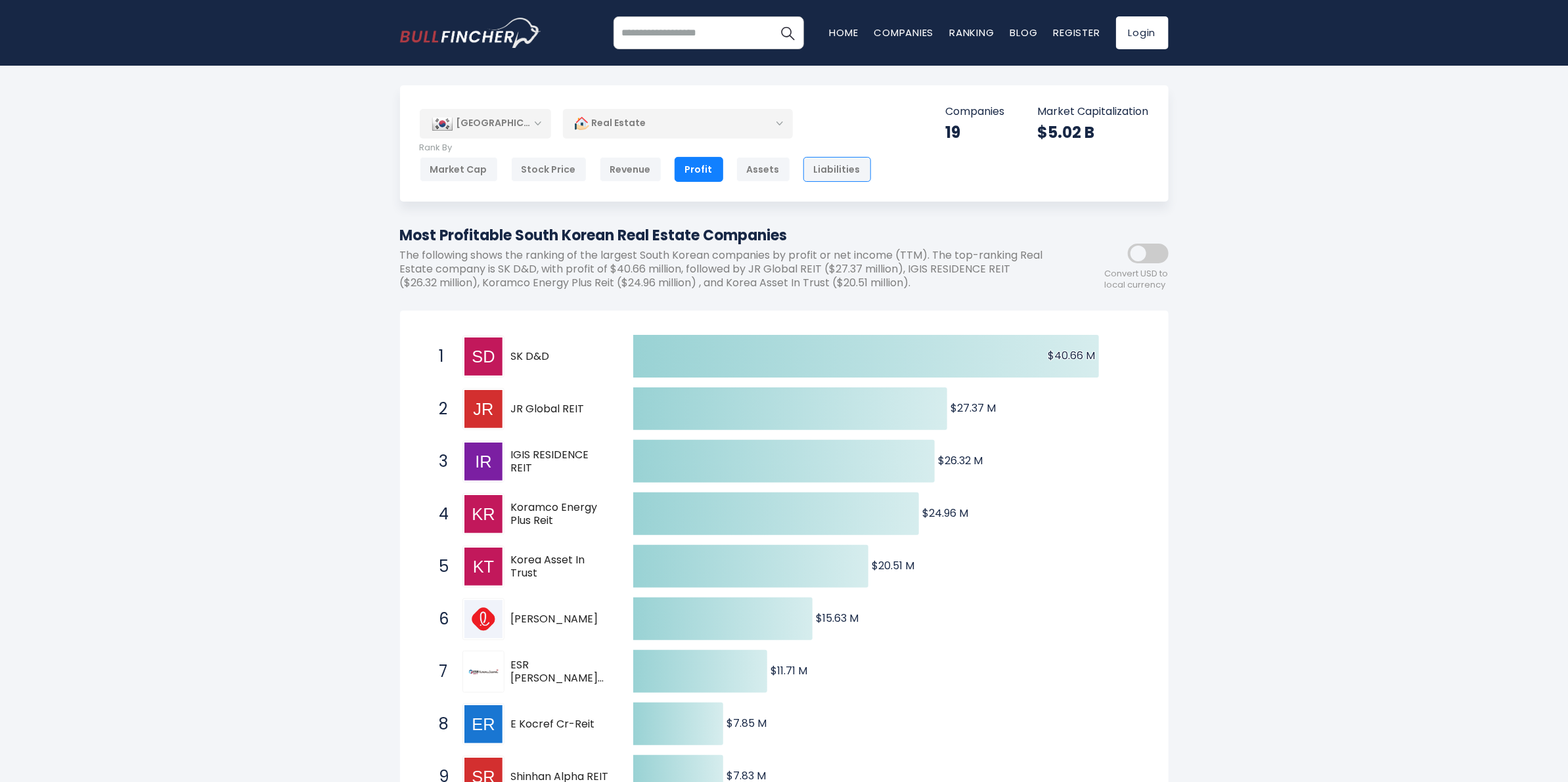
click at [815, 167] on div "Liabilities" at bounding box center [837, 169] width 68 height 25
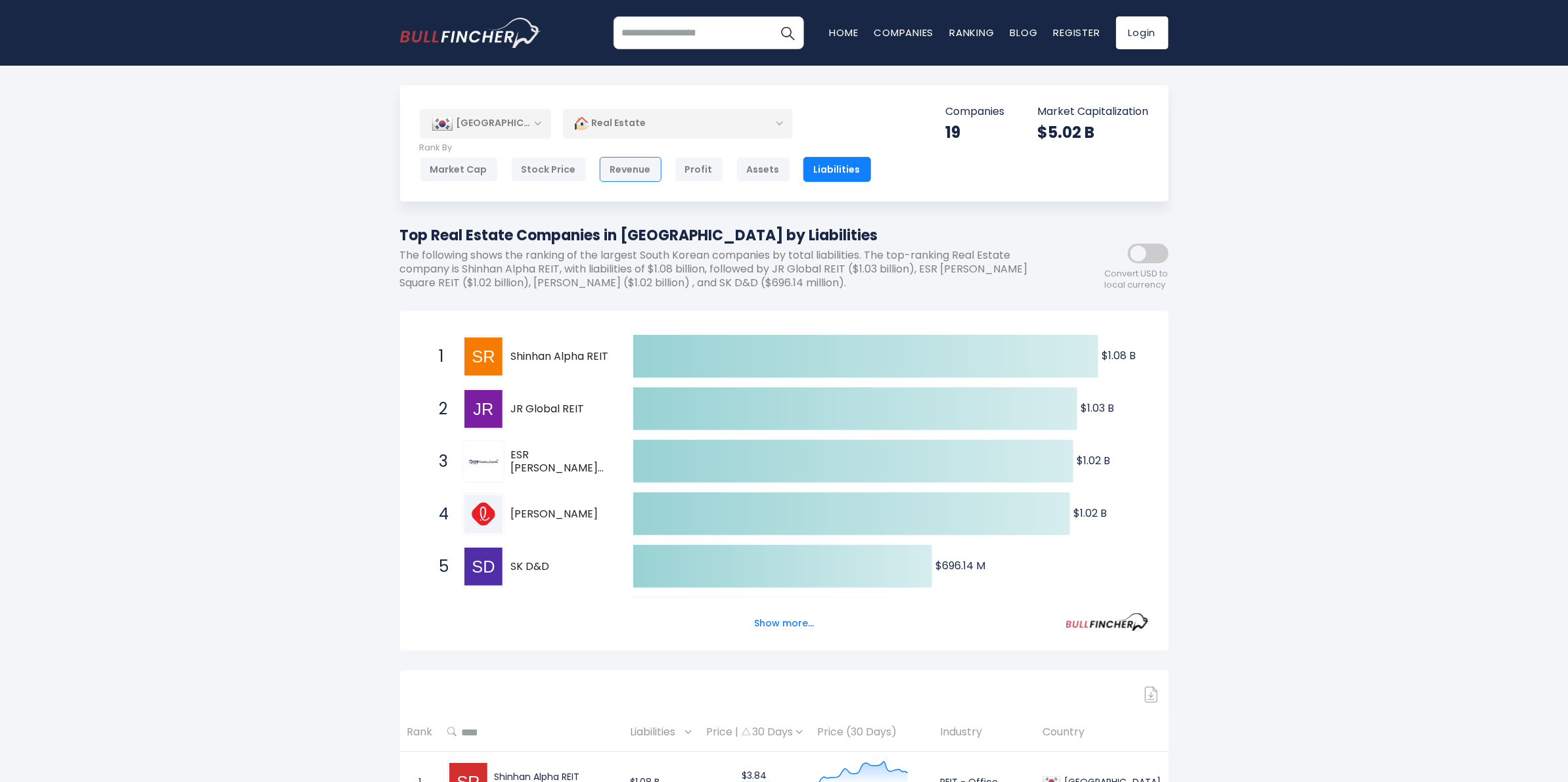
click at [638, 168] on div "Revenue" at bounding box center [630, 169] width 62 height 25
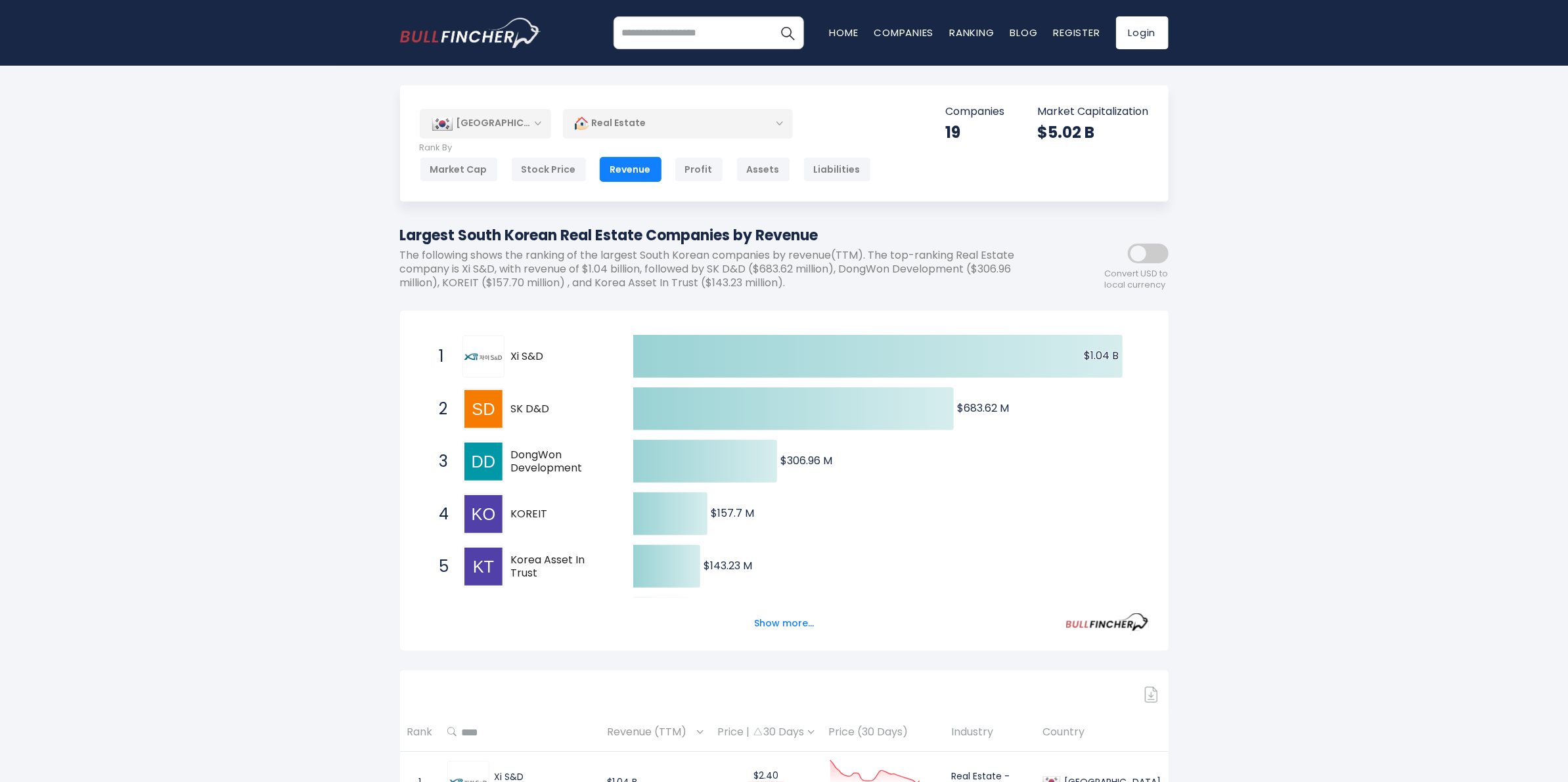
click at [750, 123] on div "Real Estate" at bounding box center [678, 123] width 230 height 30
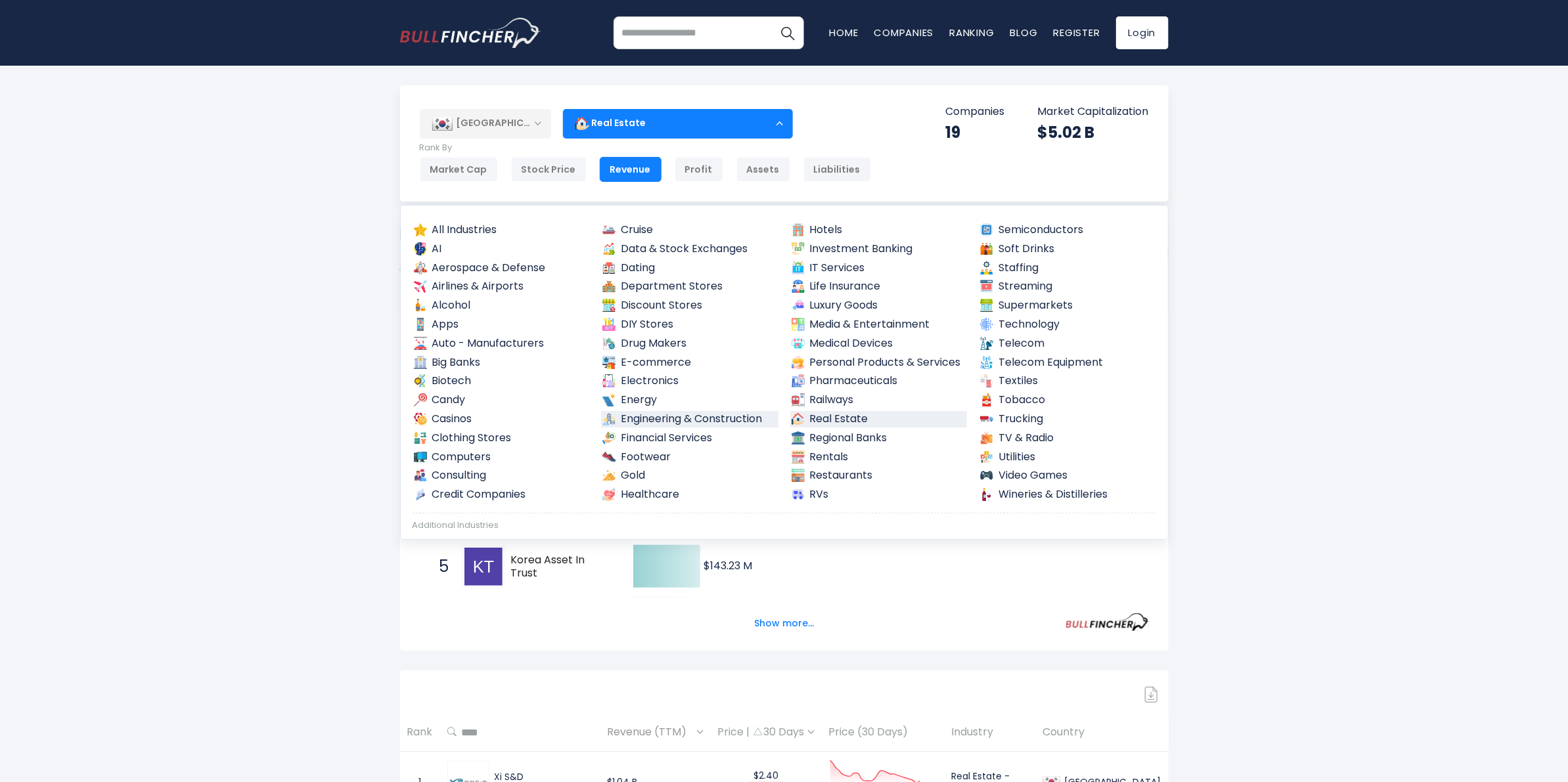
click at [674, 422] on link "Engineering & Construction" at bounding box center [689, 419] width 177 height 16
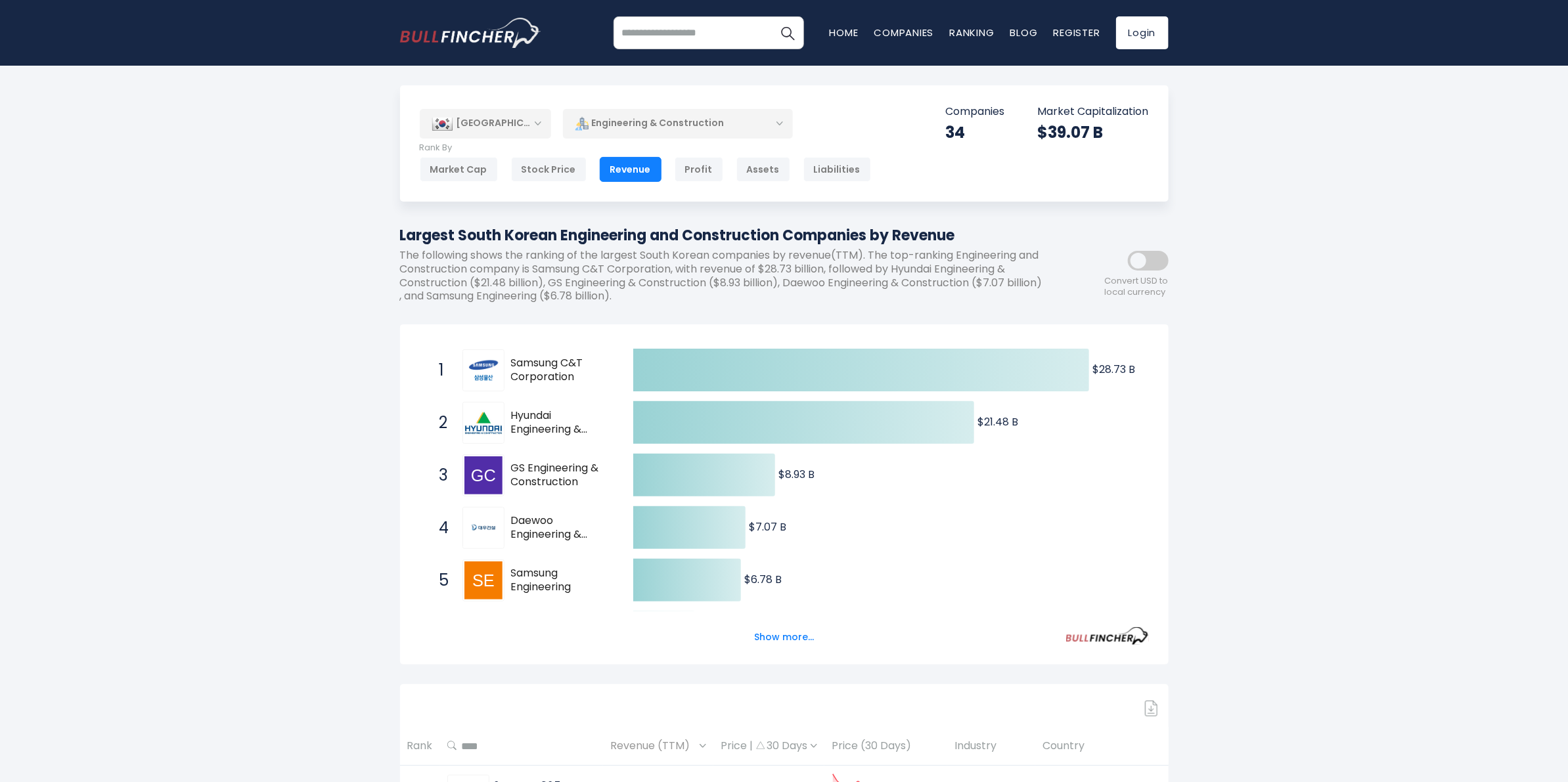
click at [644, 130] on div "Engineering & Construction" at bounding box center [678, 123] width 230 height 30
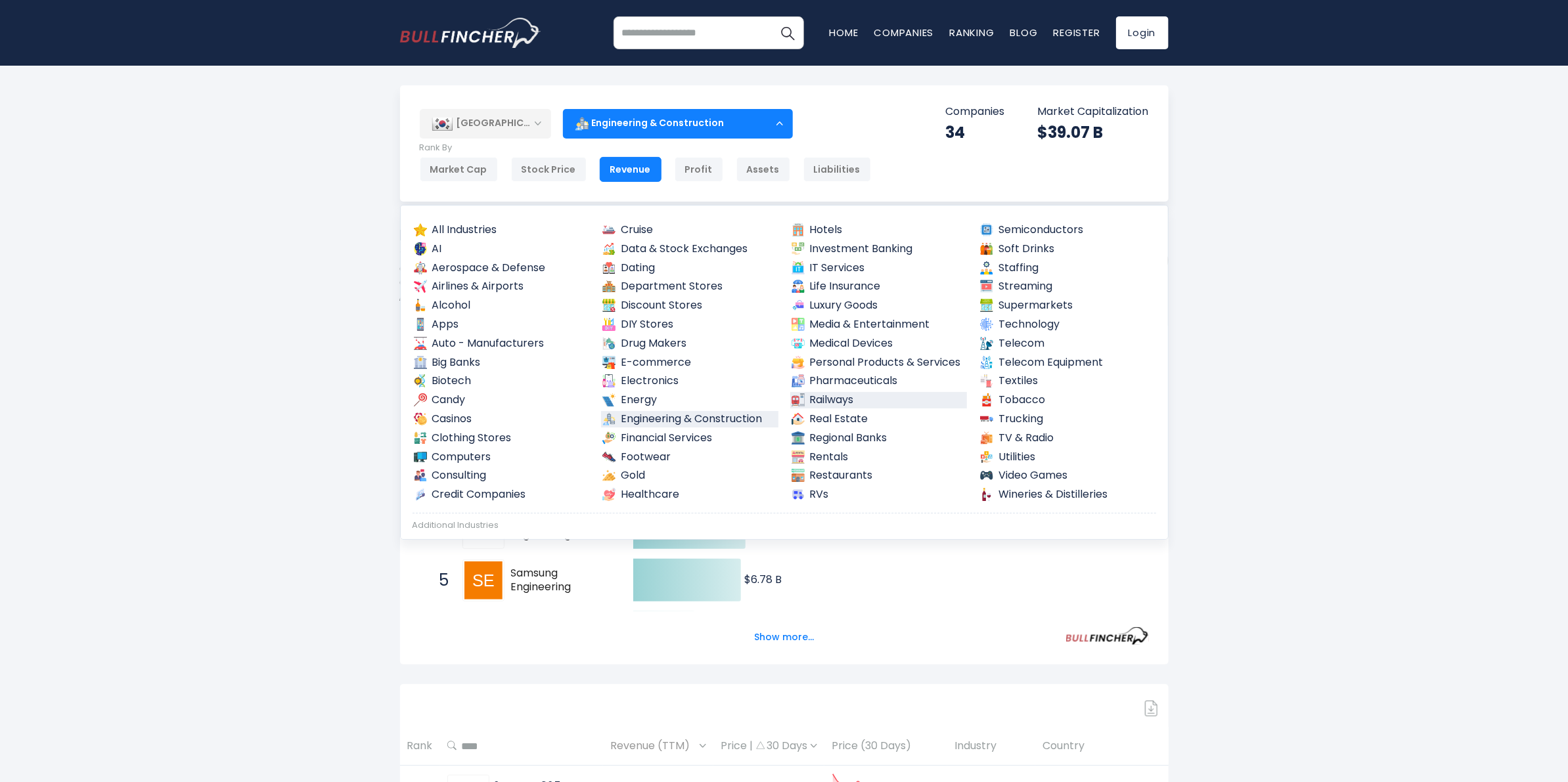
click at [836, 405] on link "Railways" at bounding box center [879, 400] width 177 height 16
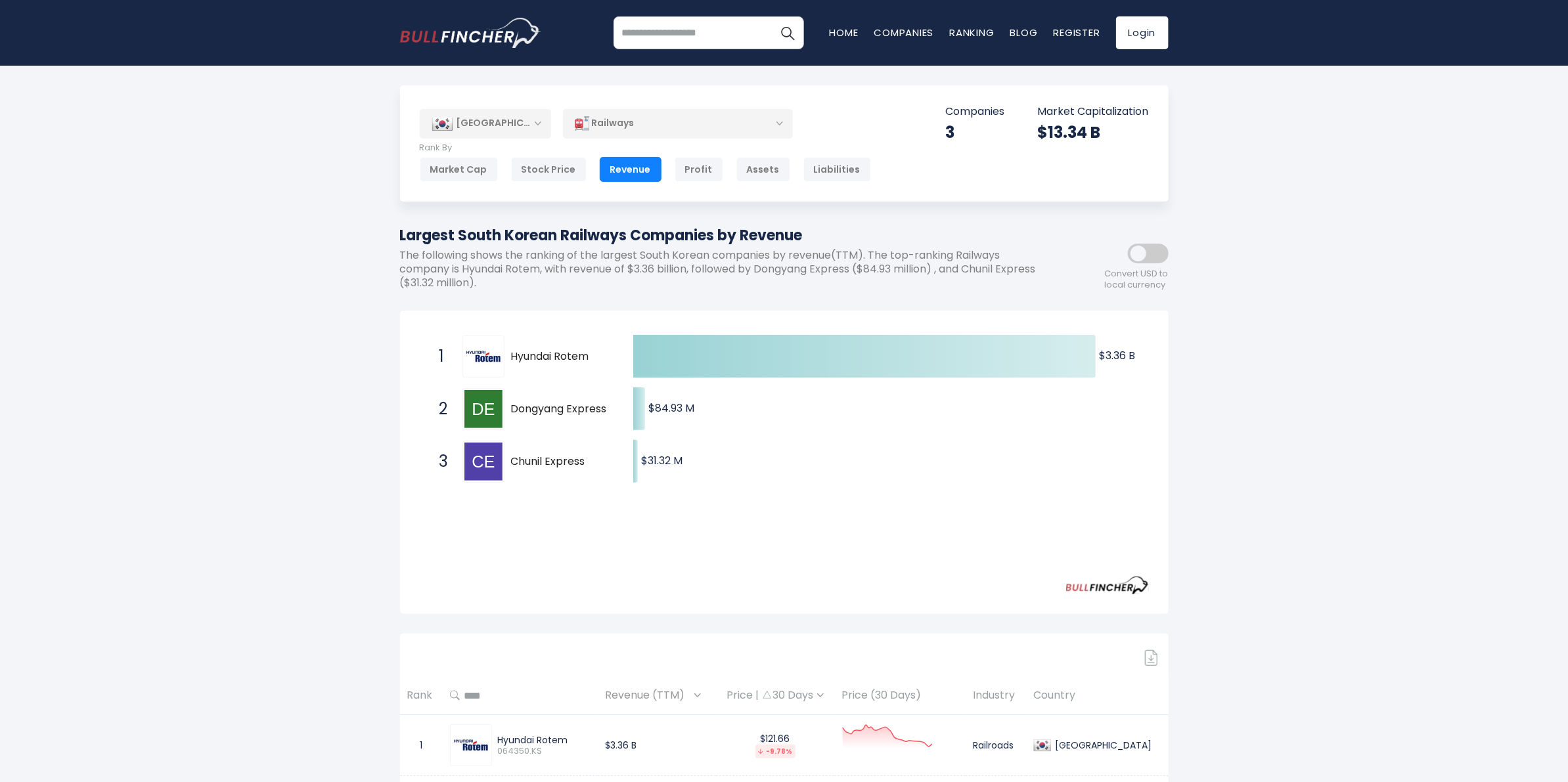
click at [764, 126] on div "Railways" at bounding box center [678, 123] width 230 height 30
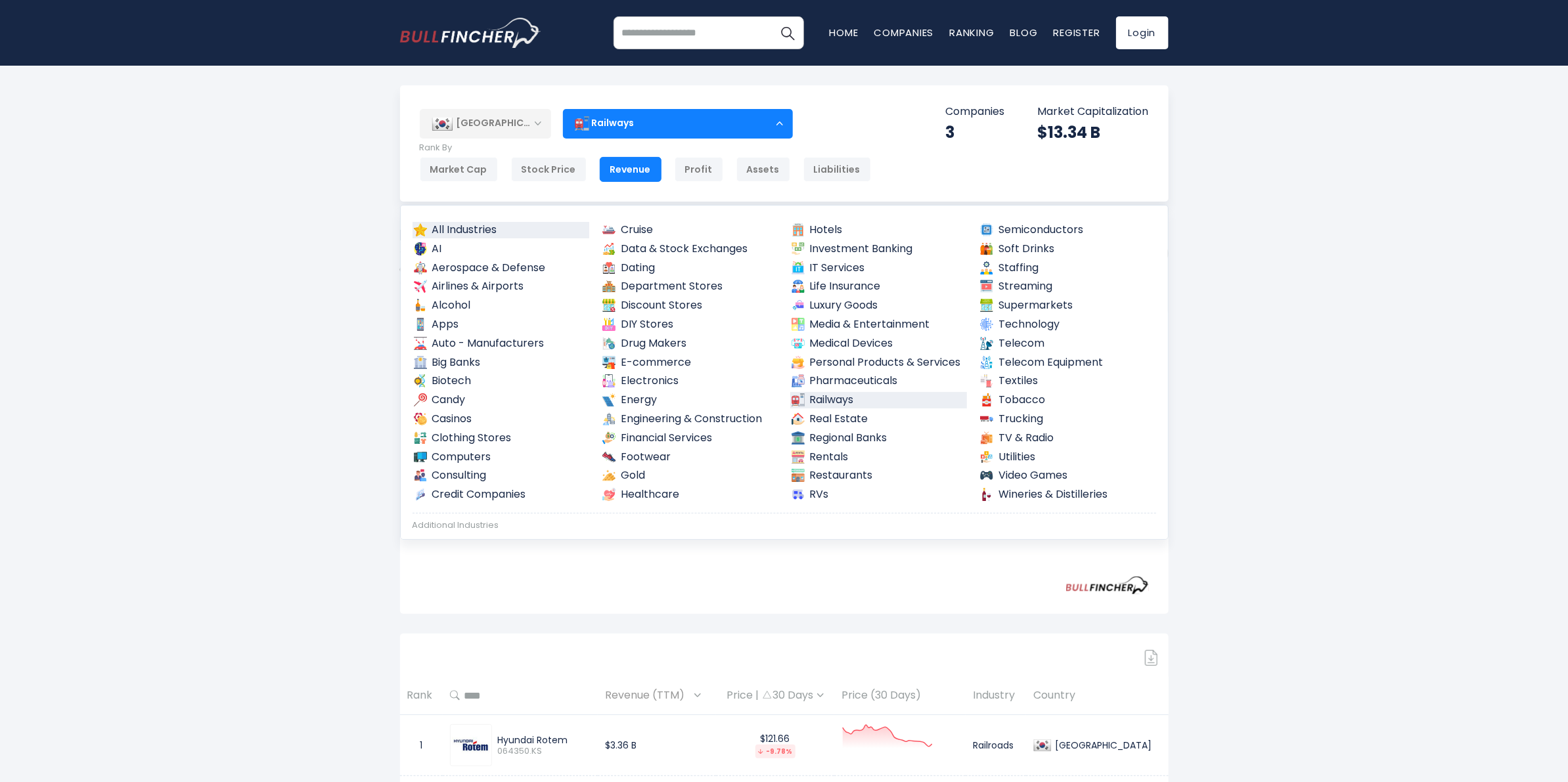
click at [489, 224] on link "All Industries" at bounding box center [501, 230] width 177 height 16
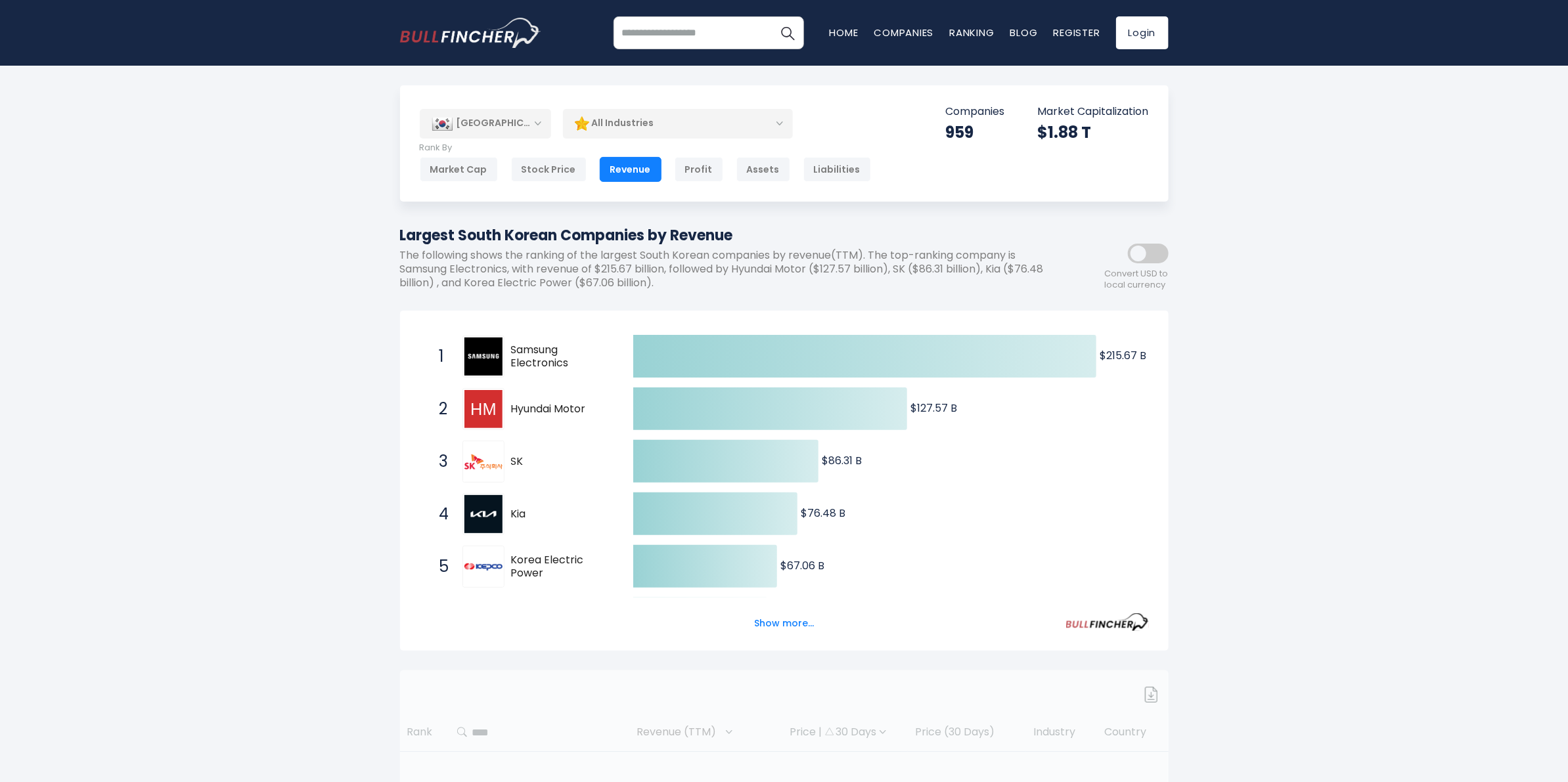
click at [771, 119] on div "All Industries" at bounding box center [678, 123] width 230 height 30
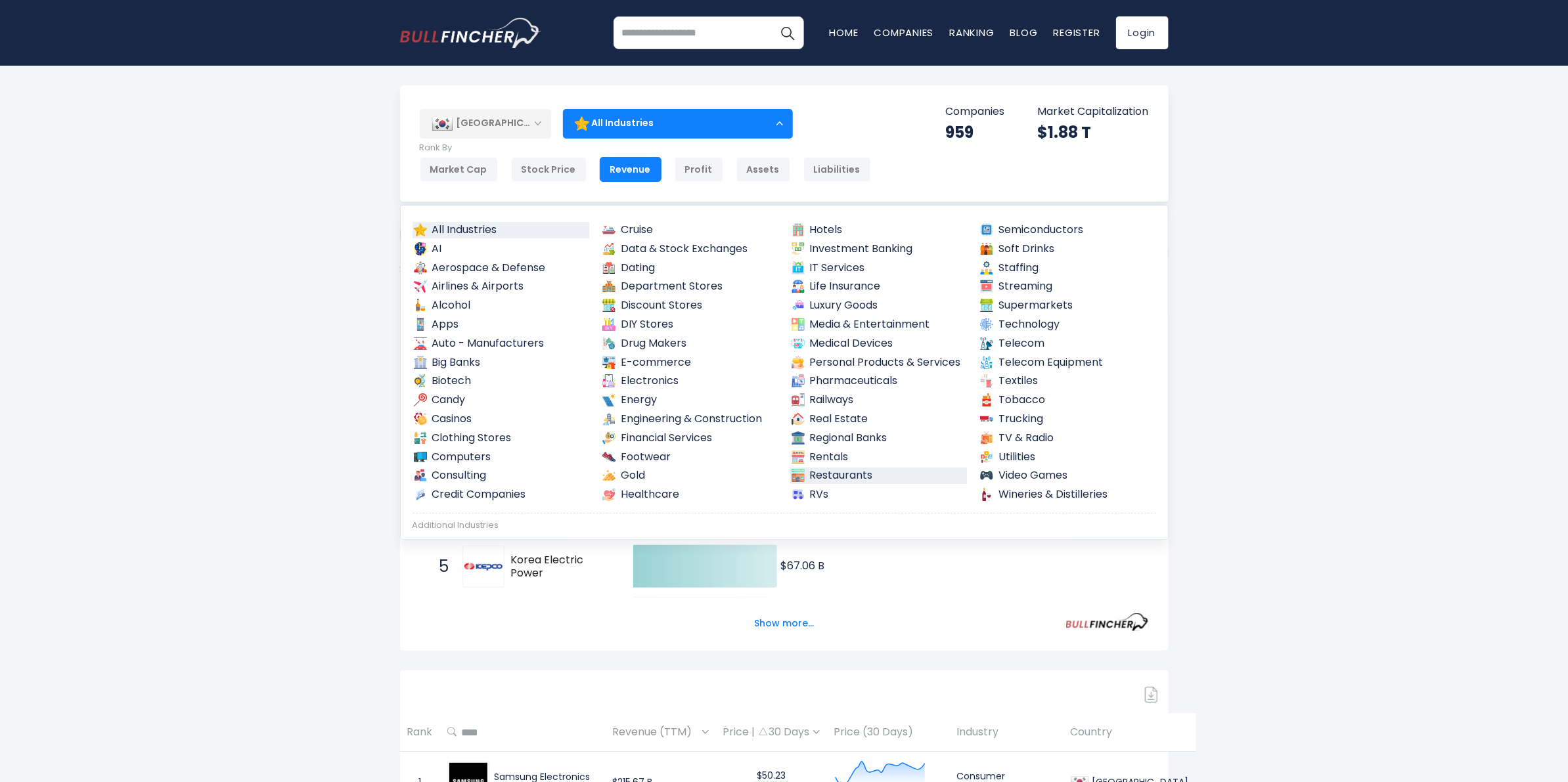
click at [839, 474] on link "Restaurants" at bounding box center [879, 476] width 177 height 16
